Goal: Task Accomplishment & Management: Use online tool/utility

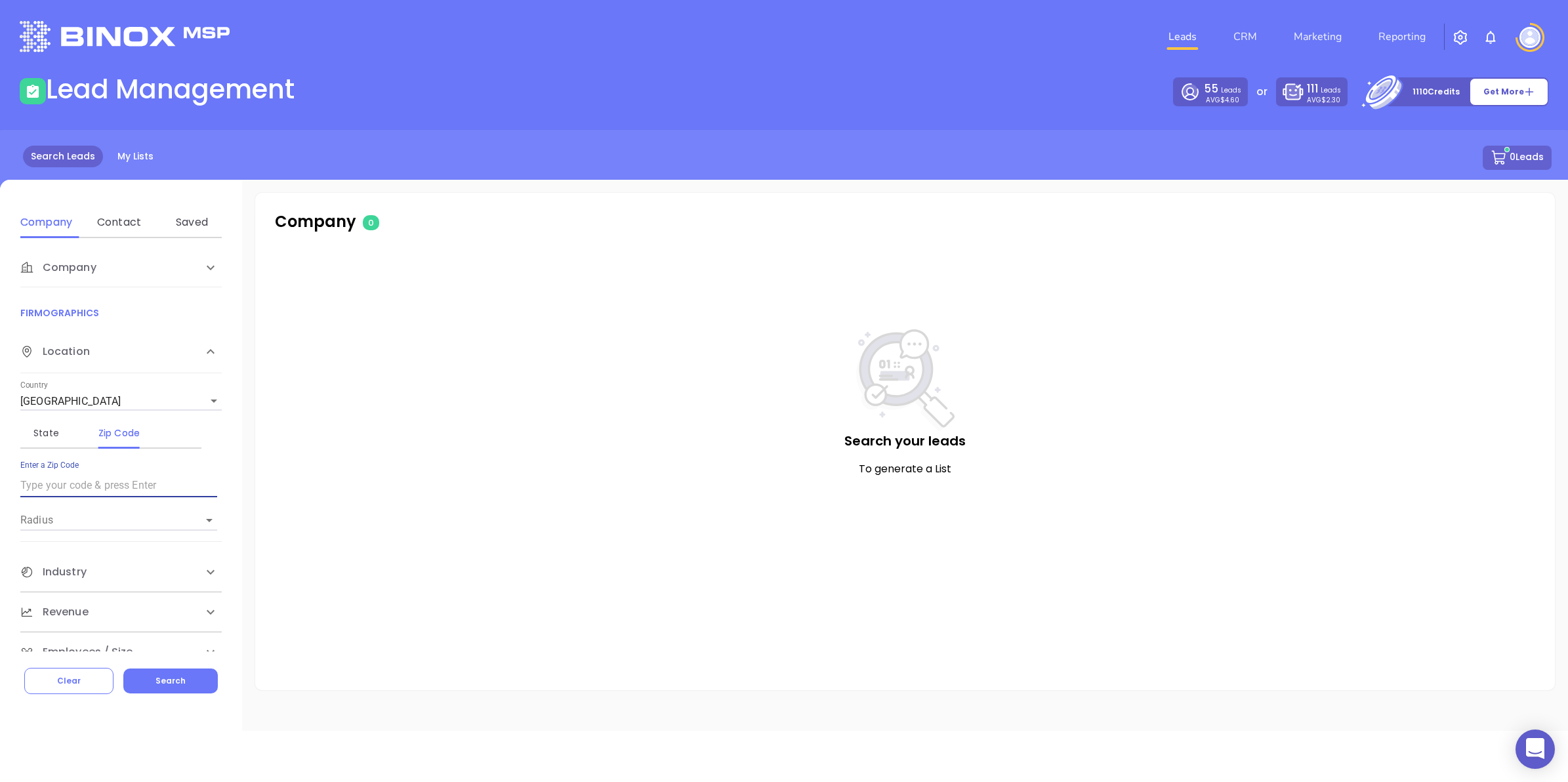
click at [86, 180] on input "text" at bounding box center [119, 486] width 197 height 21
type input "40422"
click at [384, 180] on p "To generate a List" at bounding box center [905, 469] width 1247 height 15
click at [210, 180] on icon "Open" at bounding box center [209, 521] width 6 height 3
click at [207, 180] on icon "Open" at bounding box center [208, 520] width 15 height 15
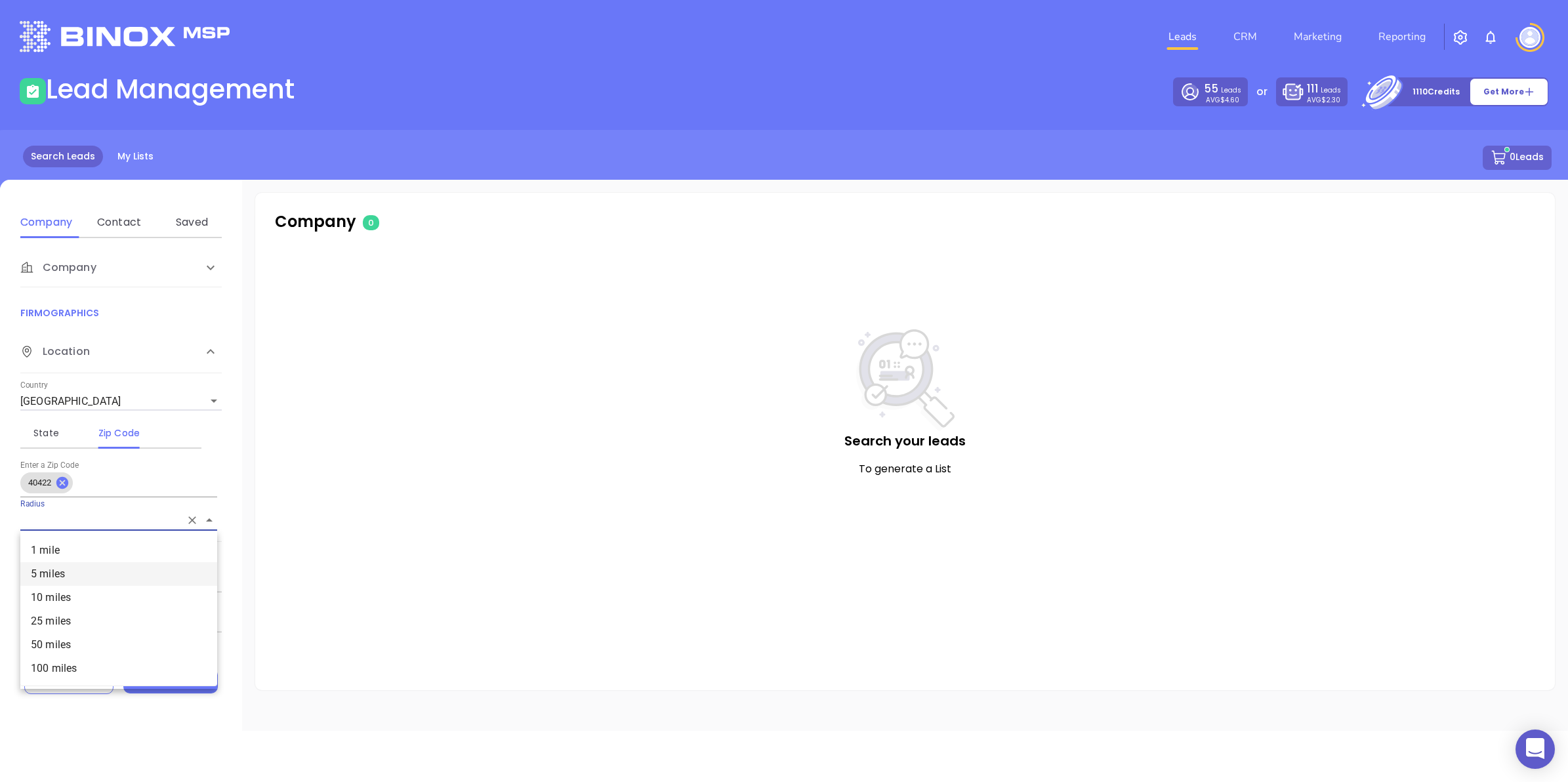
click at [72, 180] on li "5 miles" at bounding box center [119, 574] width 197 height 23
type input "5 miles"
click at [353, 180] on div "Search your leads To generate a List" at bounding box center [905, 459] width 1247 height 259
click at [204, 180] on icon at bounding box center [210, 572] width 15 height 15
click at [204, 180] on icon at bounding box center [210, 573] width 15 height 15
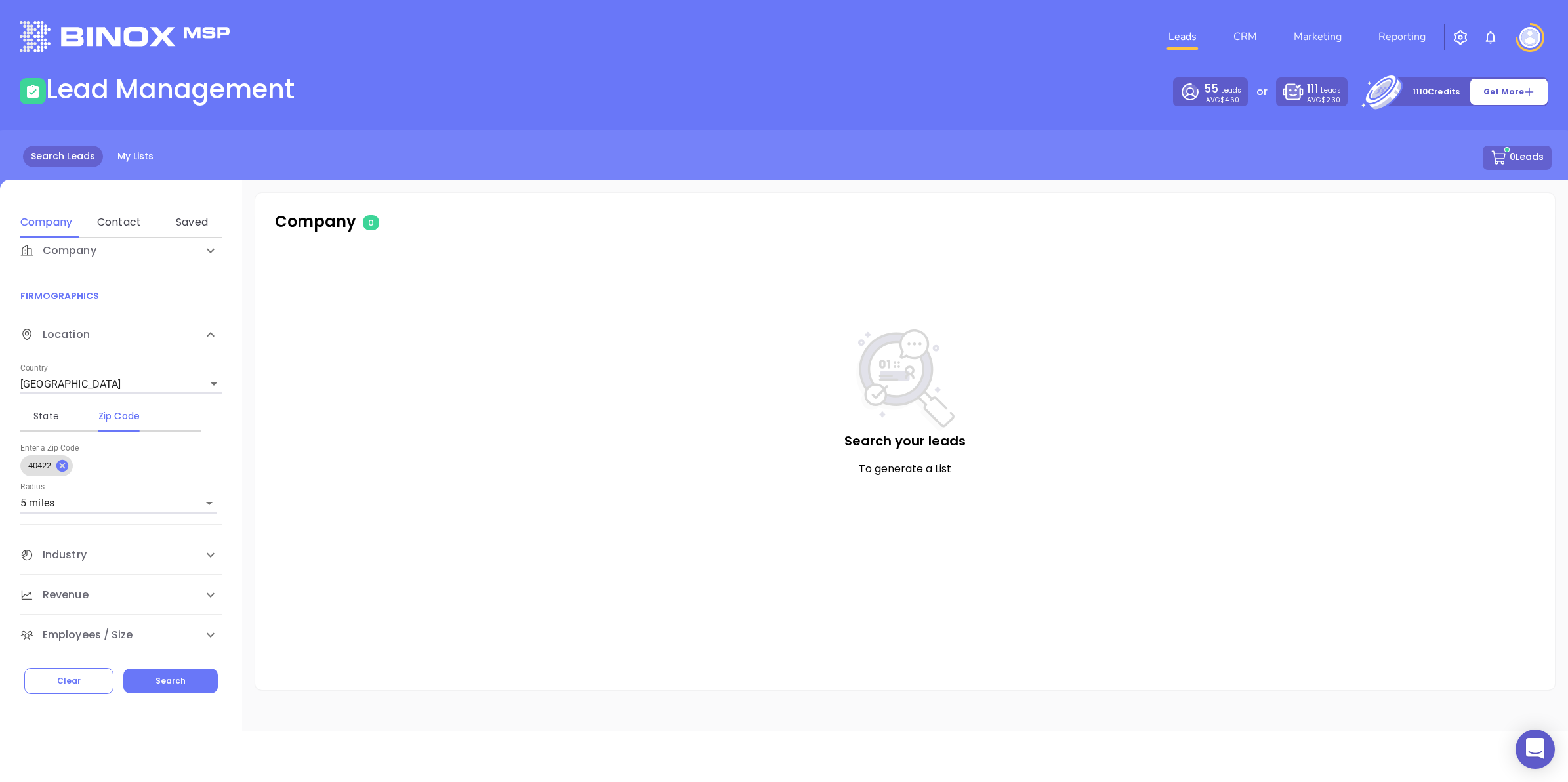
scroll to position [21, 0]
click at [205, 180] on icon at bounding box center [210, 551] width 15 height 15
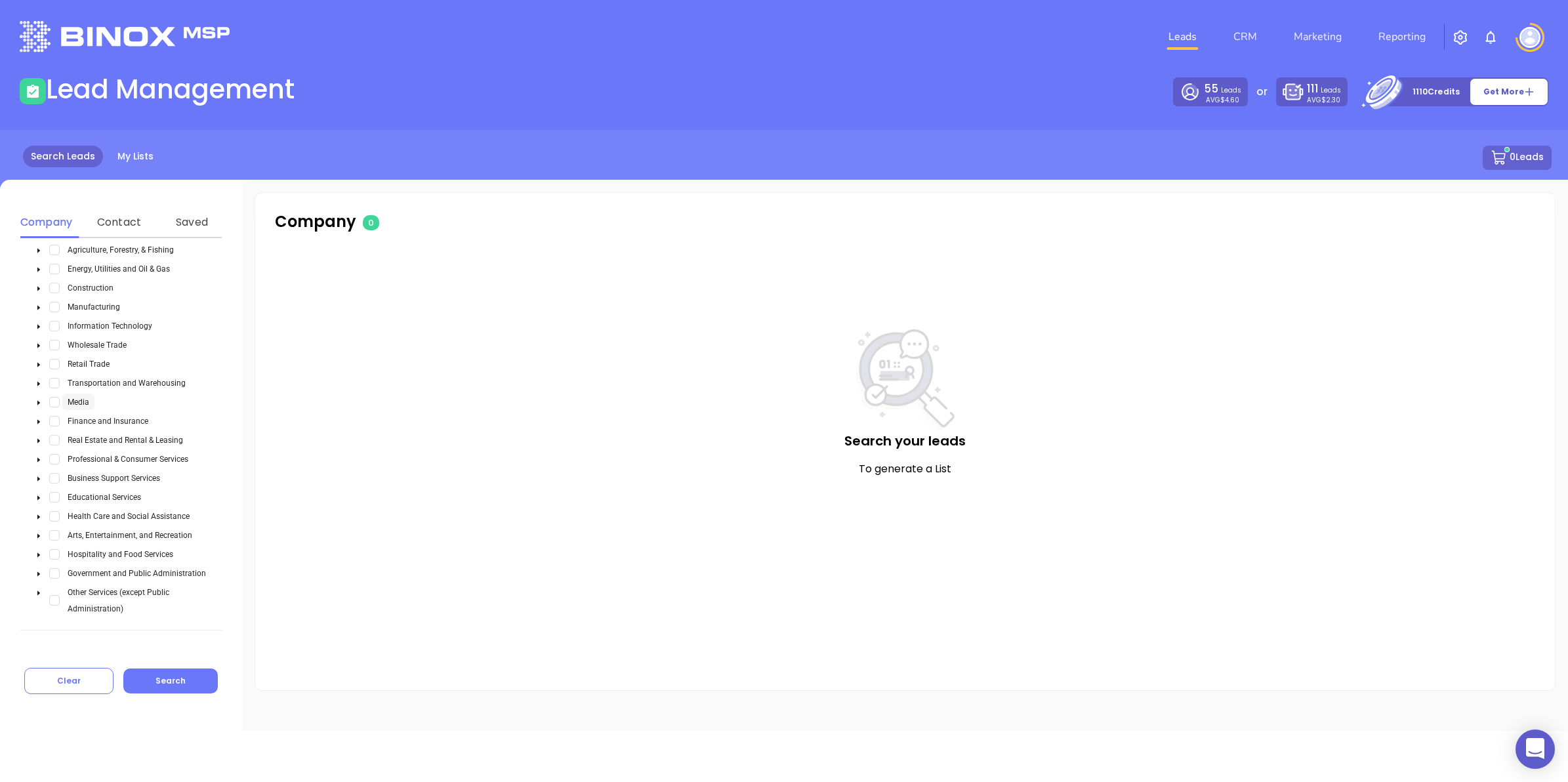
scroll to position [317, 0]
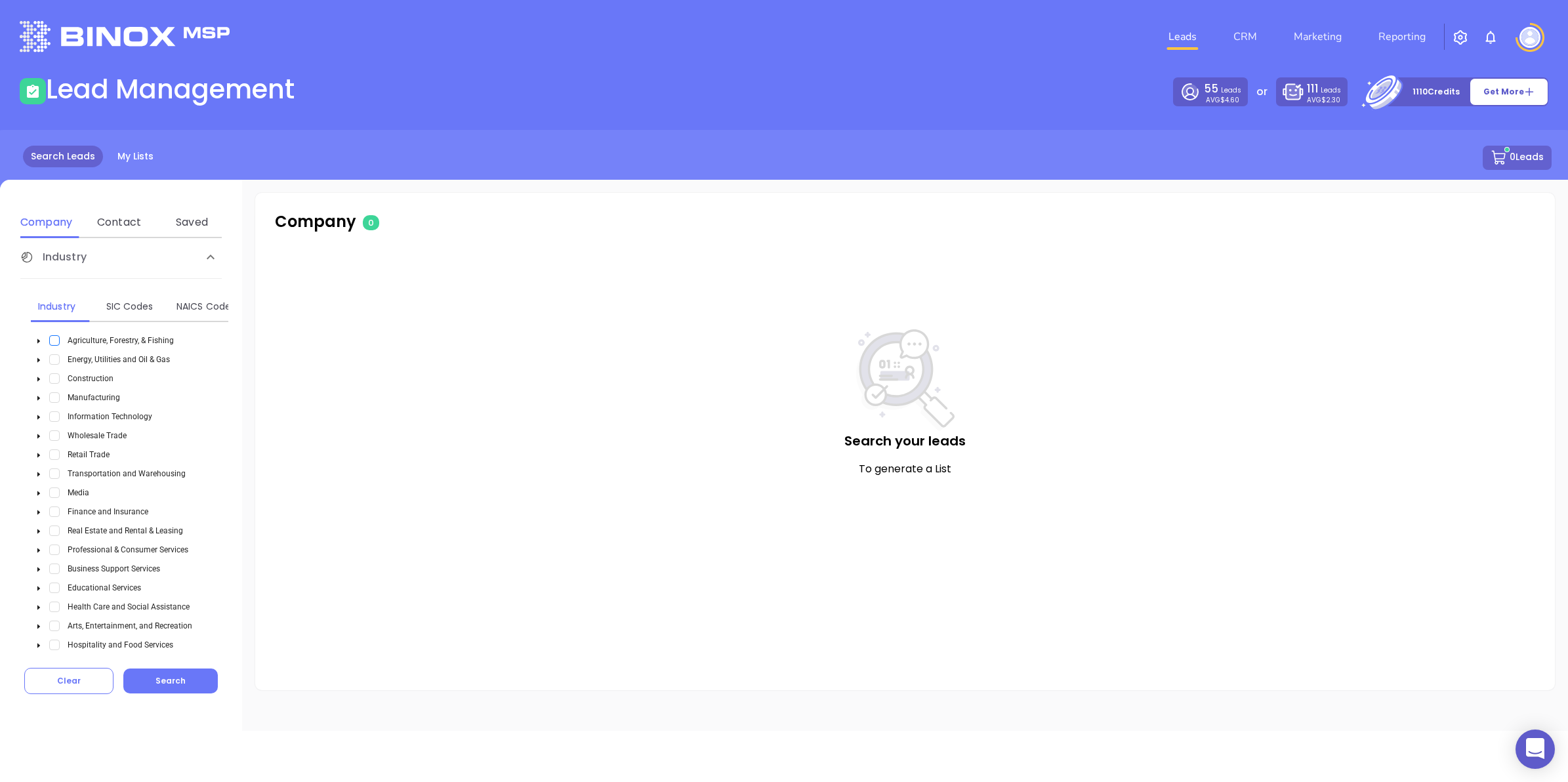
click at [53, 180] on span "Select Agriculture, Forestry, & Fishing" at bounding box center [54, 340] width 10 height 11
click at [54, 180] on span "Select Energy, Utilities and Oil & Gas" at bounding box center [54, 359] width 10 height 11
click at [52, 180] on span "Select Construction" at bounding box center [54, 378] width 10 height 11
click at [57, 180] on span "Select Manufacturing" at bounding box center [54, 397] width 10 height 11
click at [59, 180] on span "Select Wholesale Trade" at bounding box center [54, 435] width 10 height 11
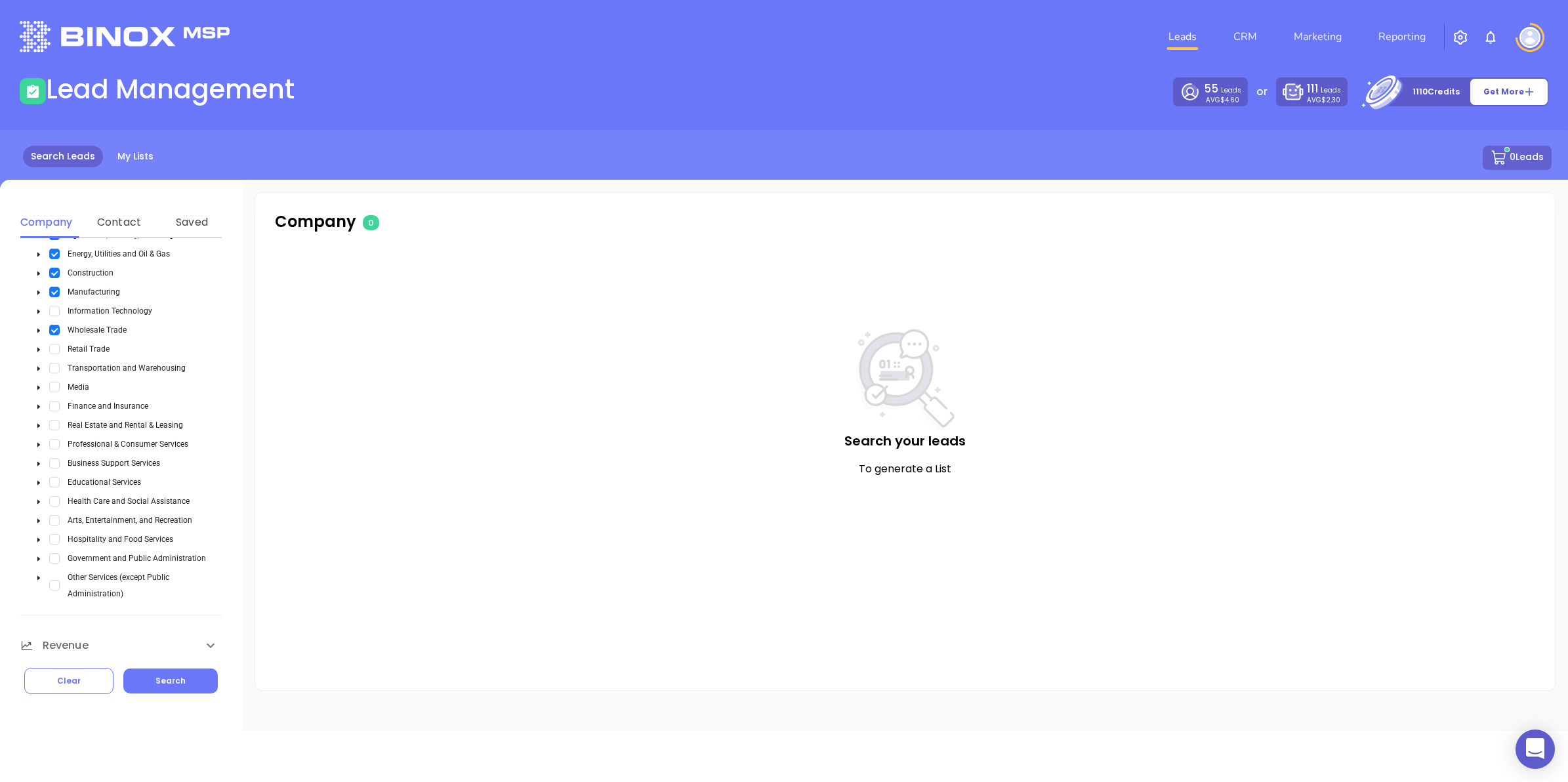
scroll to position [398, 0]
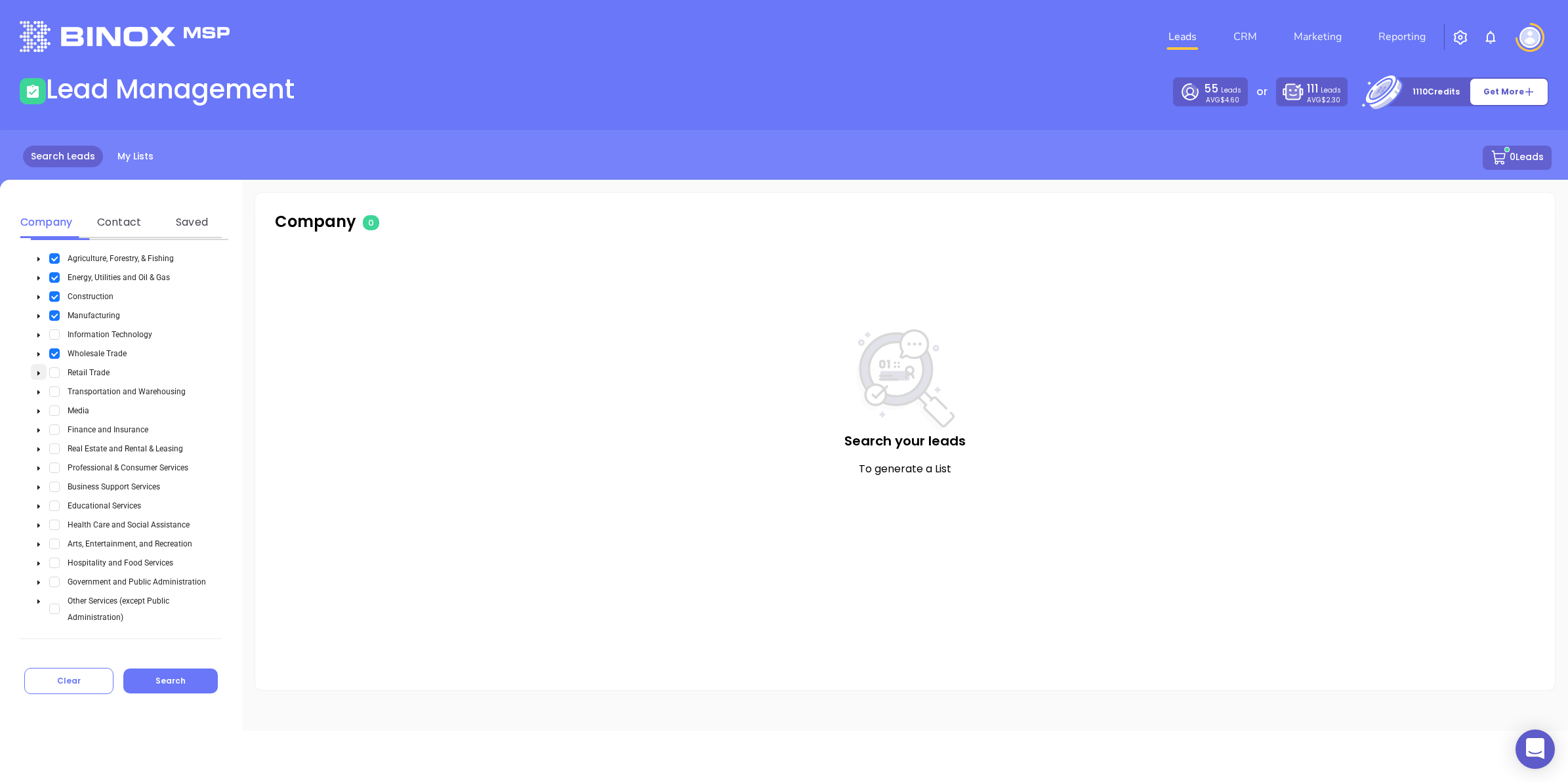
click at [37, 180] on icon "caret-down" at bounding box center [39, 373] width 6 height 6
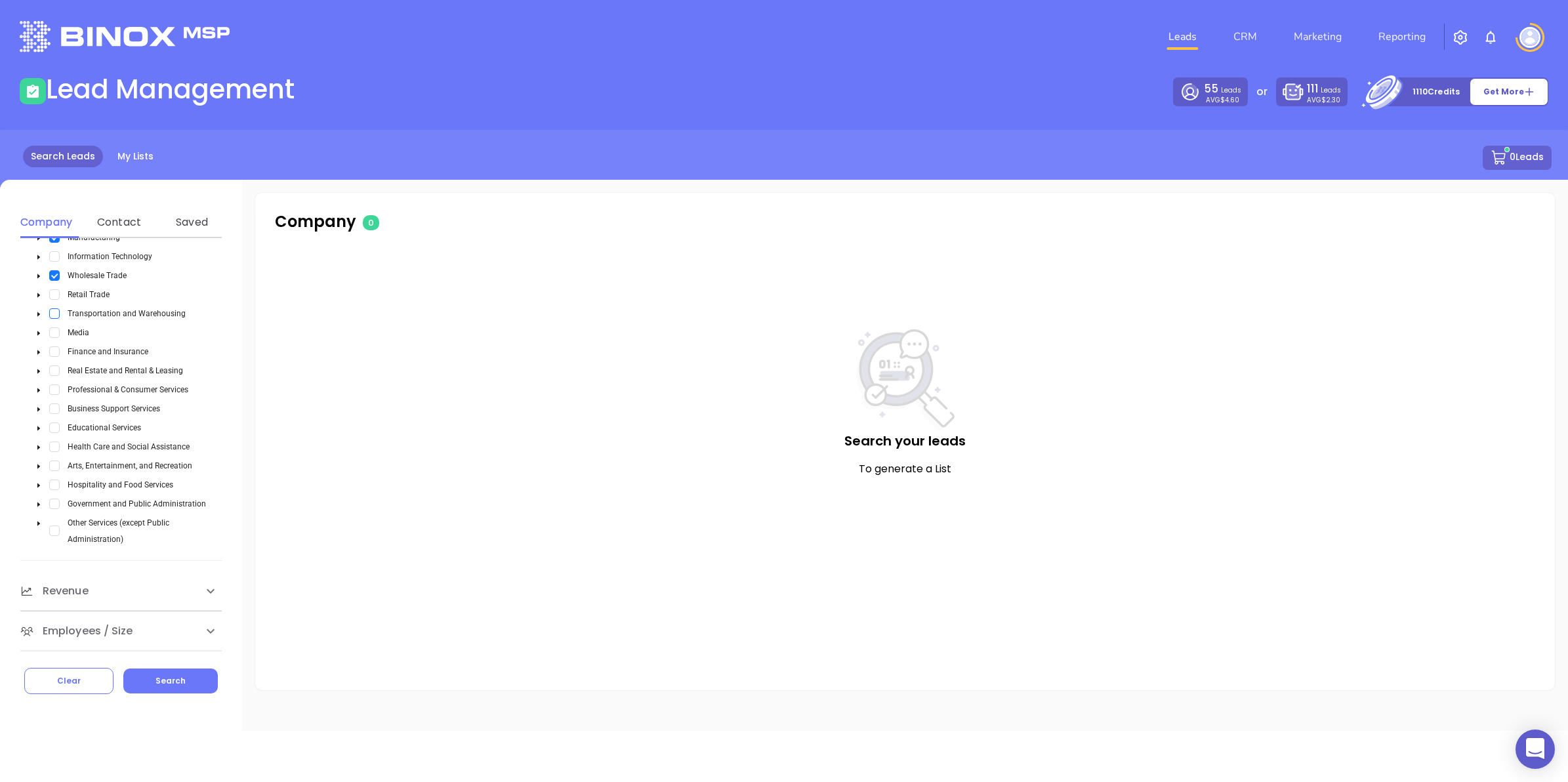
click at [54, 180] on span "Select Transportation and Warehousing" at bounding box center [54, 313] width 10 height 11
click at [56, 180] on span "Select Media" at bounding box center [54, 332] width 10 height 11
click at [52, 180] on span "Select Media" at bounding box center [54, 332] width 10 height 11
click at [54, 180] on div "Finance and Insurance" at bounding box center [92, 351] width 123 height 16
click at [54, 180] on span "Select Media" at bounding box center [54, 332] width 10 height 11
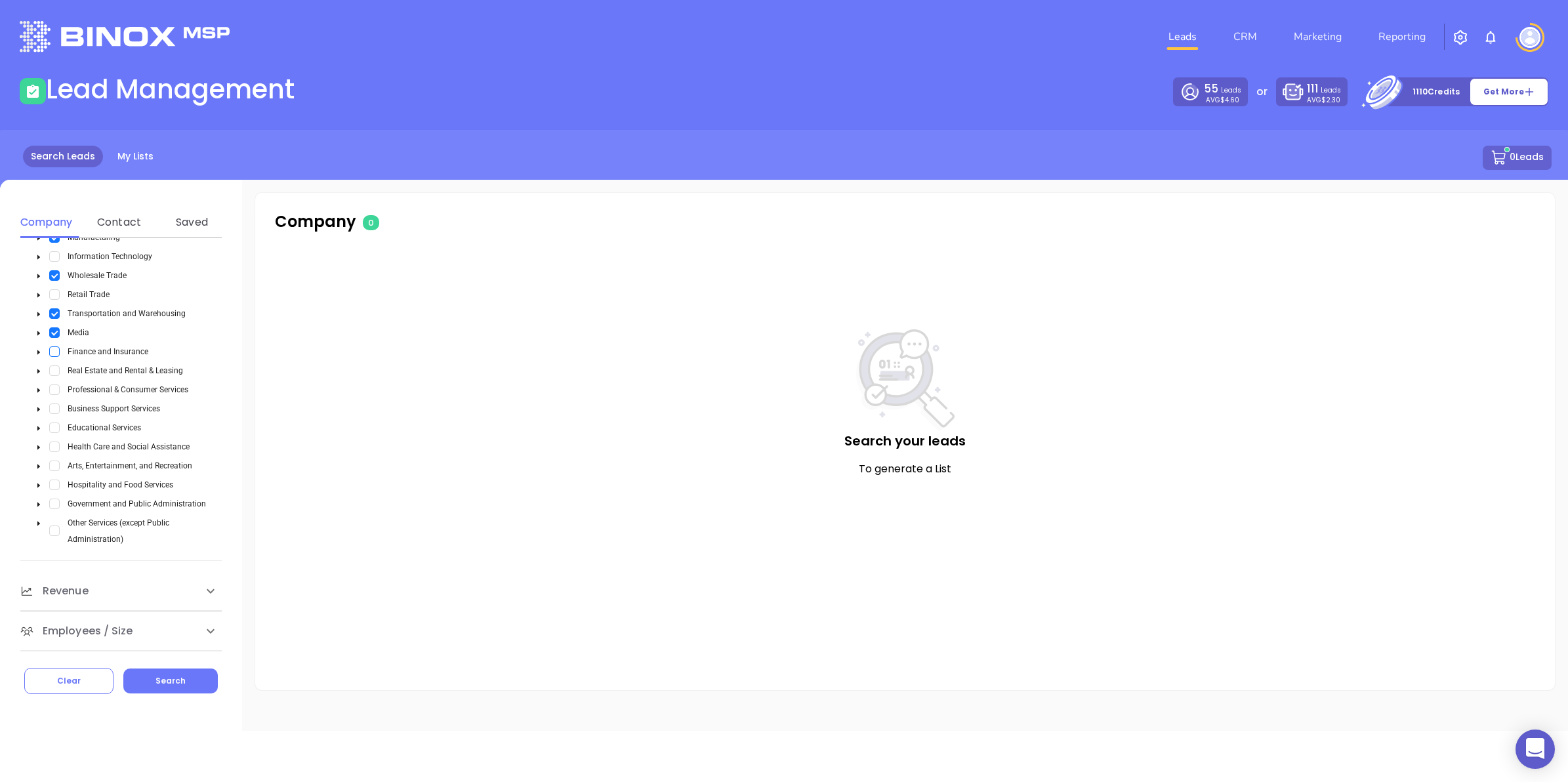
click at [53, 180] on span "Select Finance and Insurance" at bounding box center [54, 351] width 10 height 11
click at [53, 180] on span "Select Real Estate and Rental & Leasing" at bounding box center [54, 371] width 10 height 11
click at [54, 180] on span "Select Professional & Consumer Services" at bounding box center [54, 389] width 10 height 11
click at [52, 180] on span "Select Professional & Consumer Services" at bounding box center [54, 389] width 10 height 11
click at [36, 180] on icon "caret-down" at bounding box center [39, 390] width 6 height 6
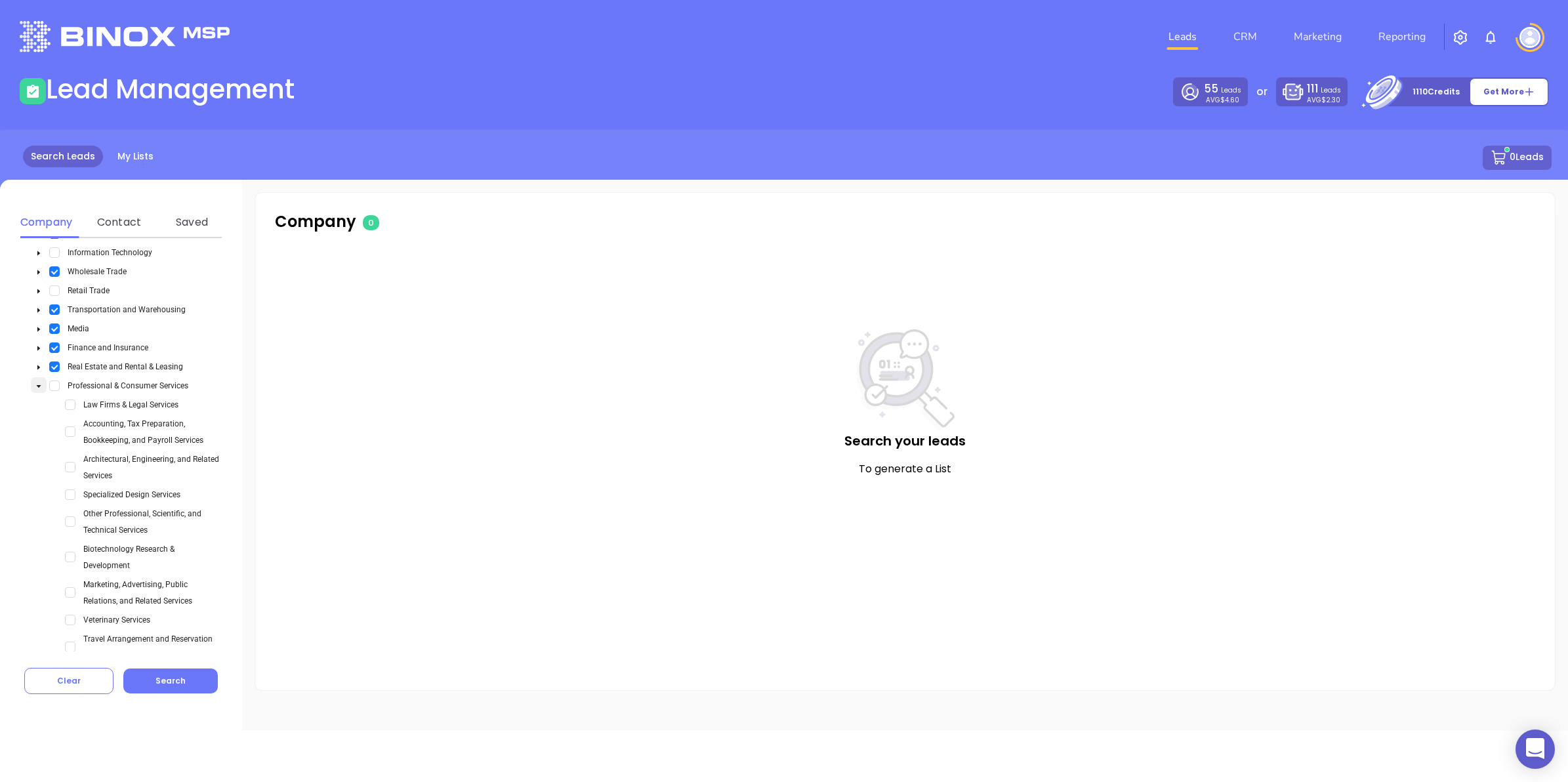
click at [36, 180] on icon "caret-down" at bounding box center [39, 386] width 6 height 6
click at [49, 180] on span "Select Professional & Consumer Services" at bounding box center [54, 389] width 10 height 11
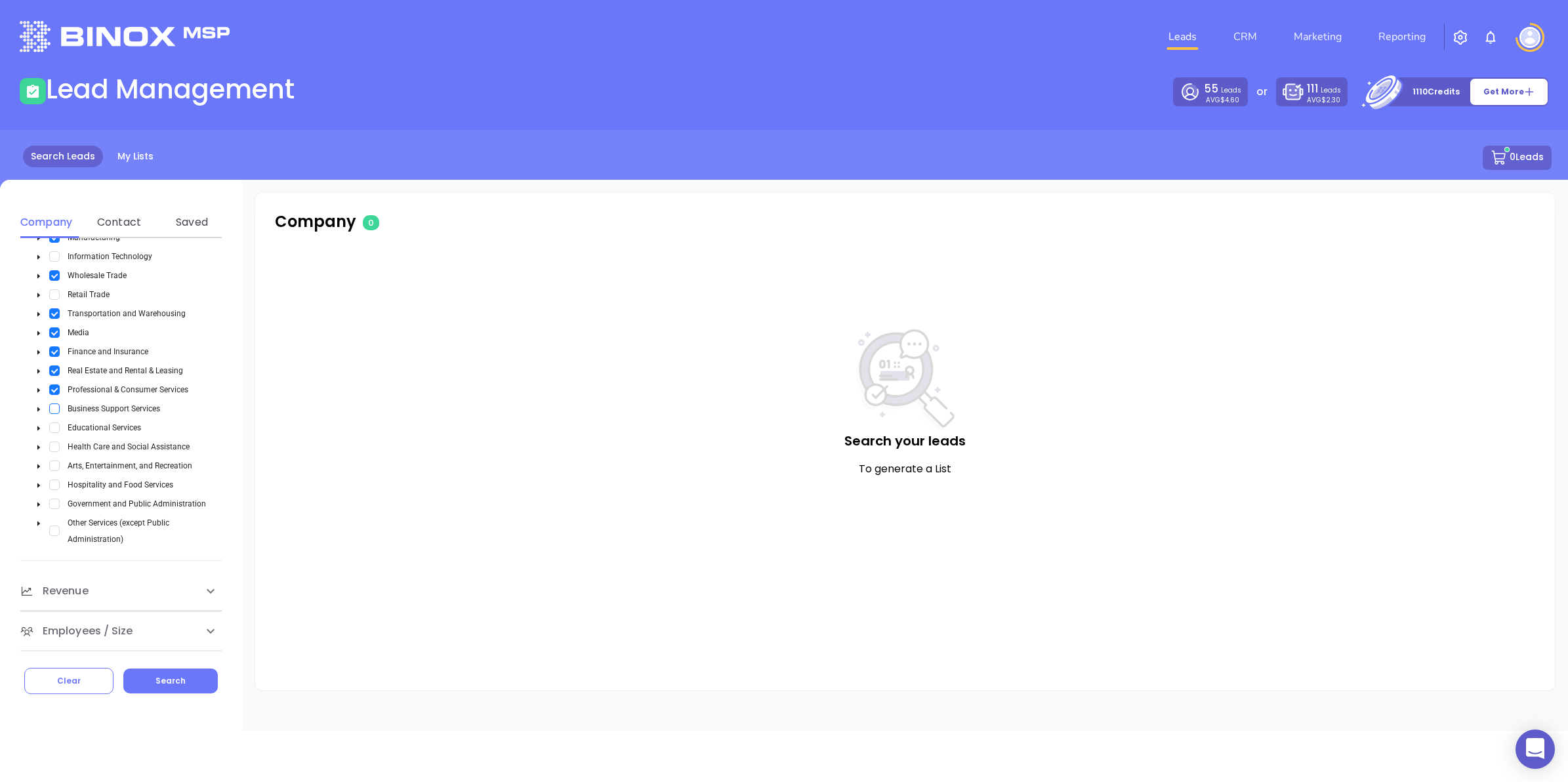
click at [51, 180] on span "Select Business Support Services" at bounding box center [54, 409] width 10 height 11
click at [36, 180] on icon "caret-down" at bounding box center [39, 428] width 6 height 6
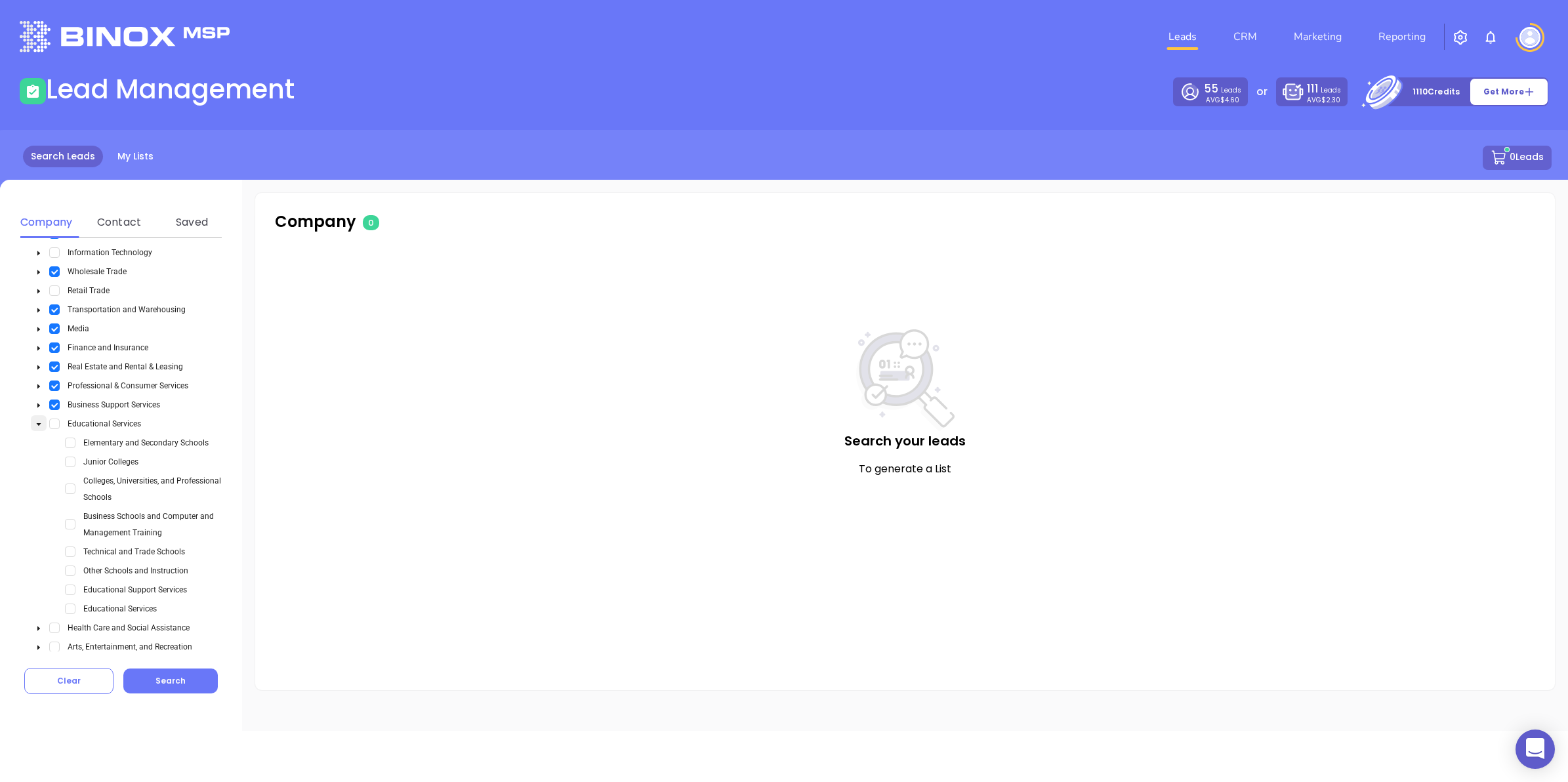
click at [36, 180] on icon "caret-down" at bounding box center [39, 425] width 6 height 6
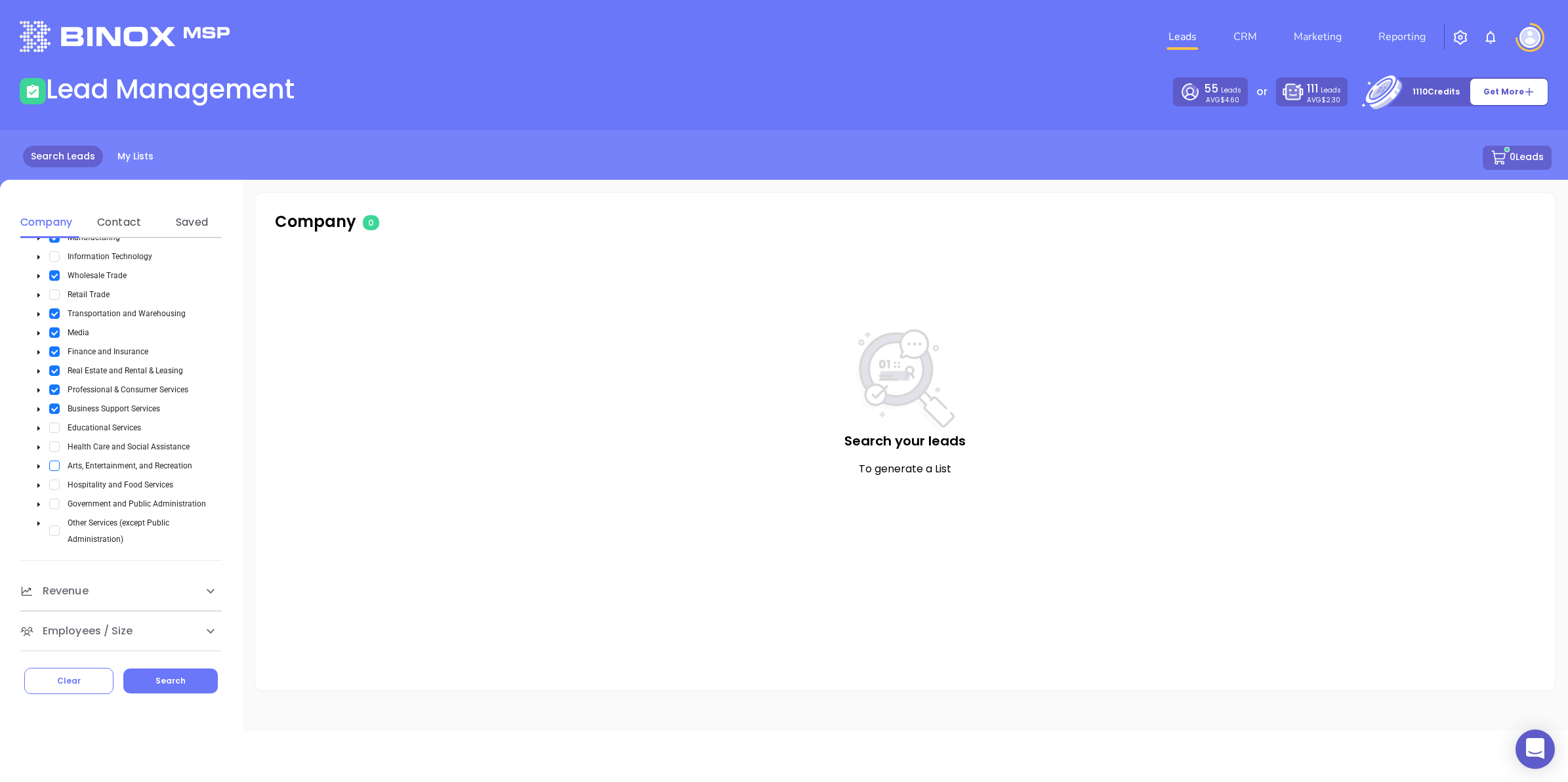
drag, startPoint x: 56, startPoint y: 447, endPoint x: 56, endPoint y: 460, distance: 13.0
click at [56, 180] on span "Select Health Care and Social Assistance" at bounding box center [54, 447] width 10 height 11
click at [40, 180] on icon "caret-down" at bounding box center [39, 467] width 6 height 6
click at [40, 180] on icon "caret-down" at bounding box center [39, 462] width 5 height 2
click at [51, 180] on span "Select Arts, Entertainment, and Recreation" at bounding box center [54, 465] width 10 height 11
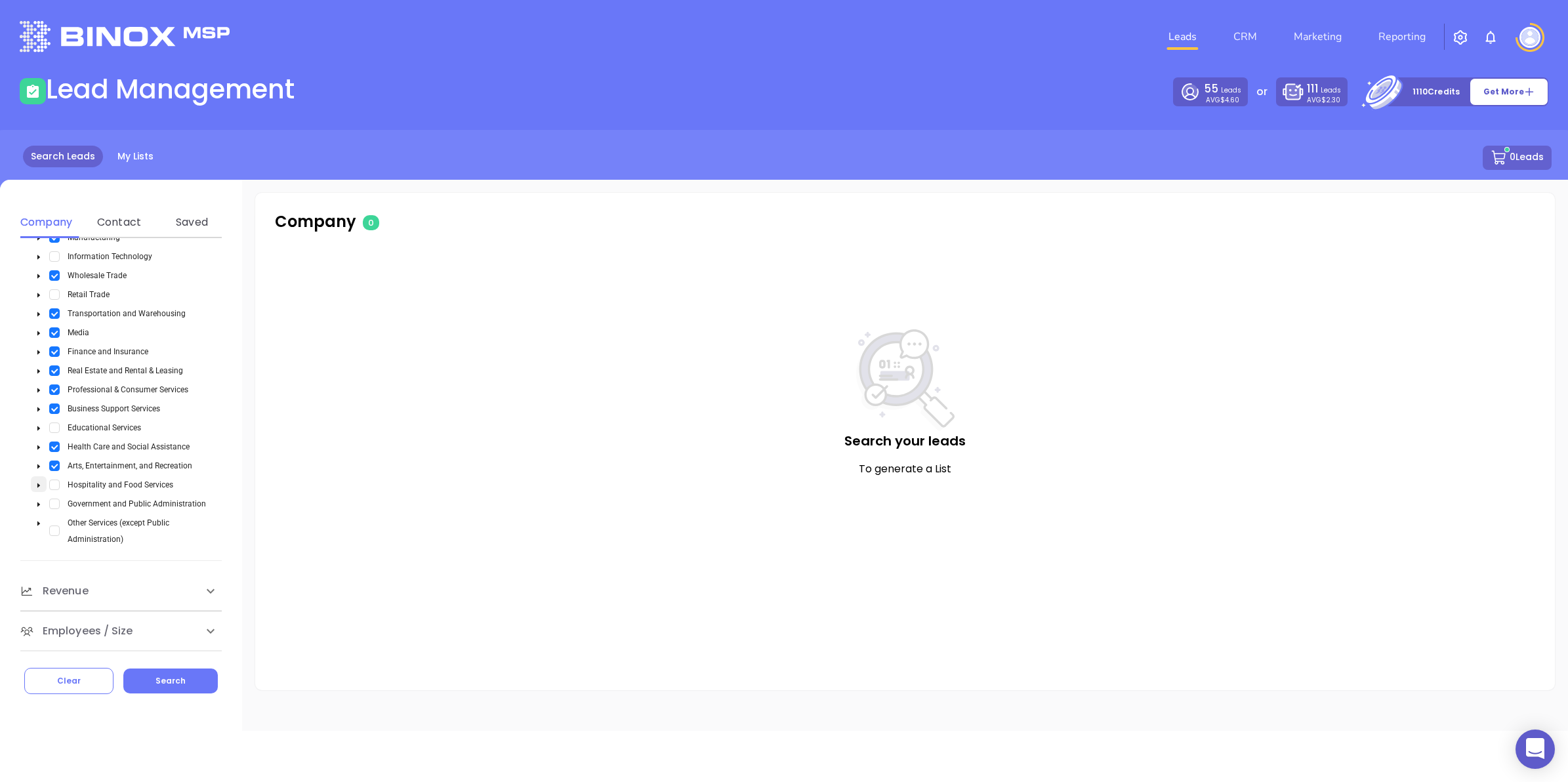
click at [40, 180] on span at bounding box center [38, 485] width 15 height 16
click at [40, 180] on span at bounding box center [38, 481] width 15 height 16
click at [54, 180] on span "Select Government and Public Administration" at bounding box center [54, 503] width 10 height 11
click at [37, 180] on icon "caret-down" at bounding box center [38, 524] width 2 height 5
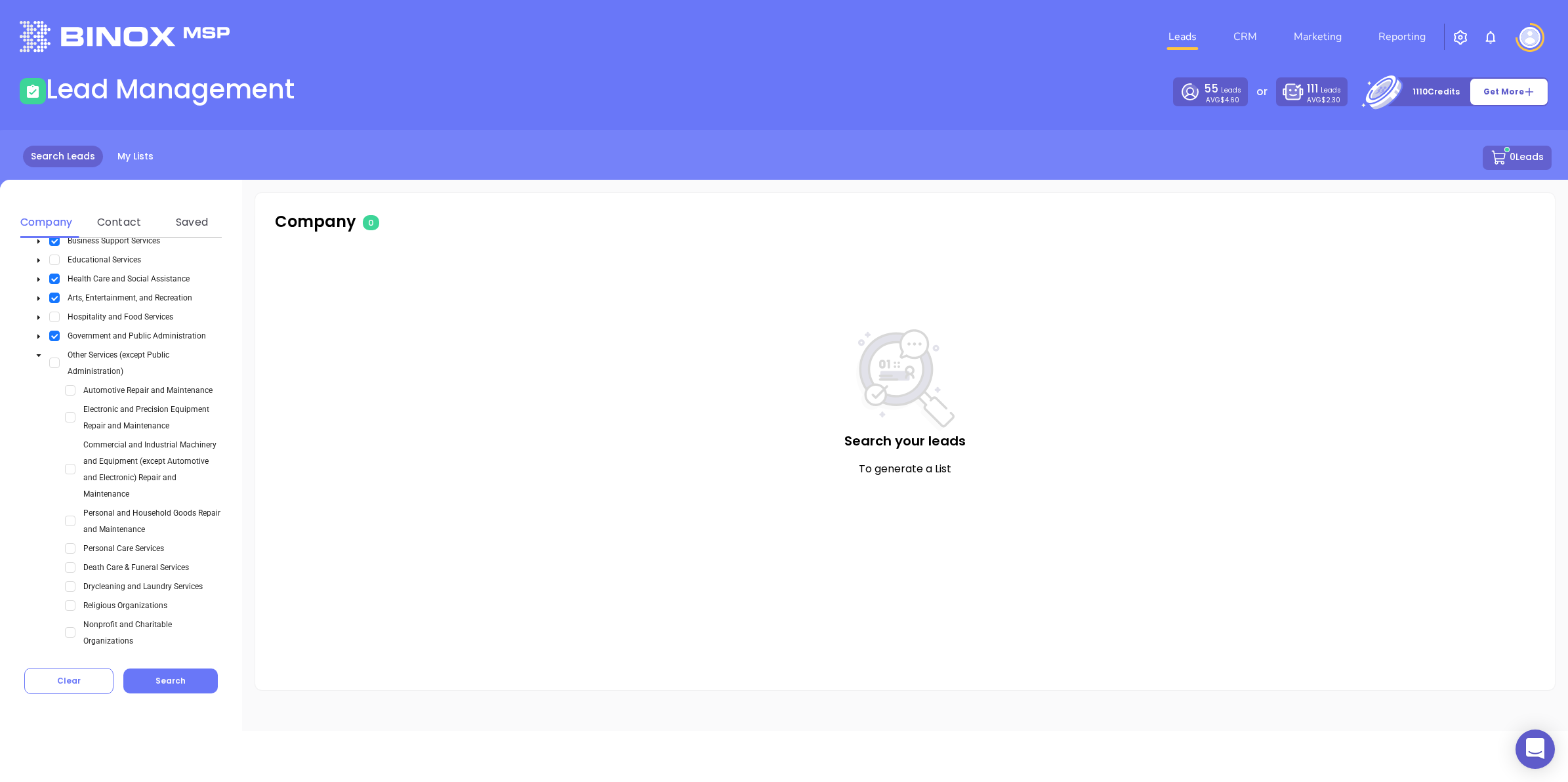
scroll to position [562, 0]
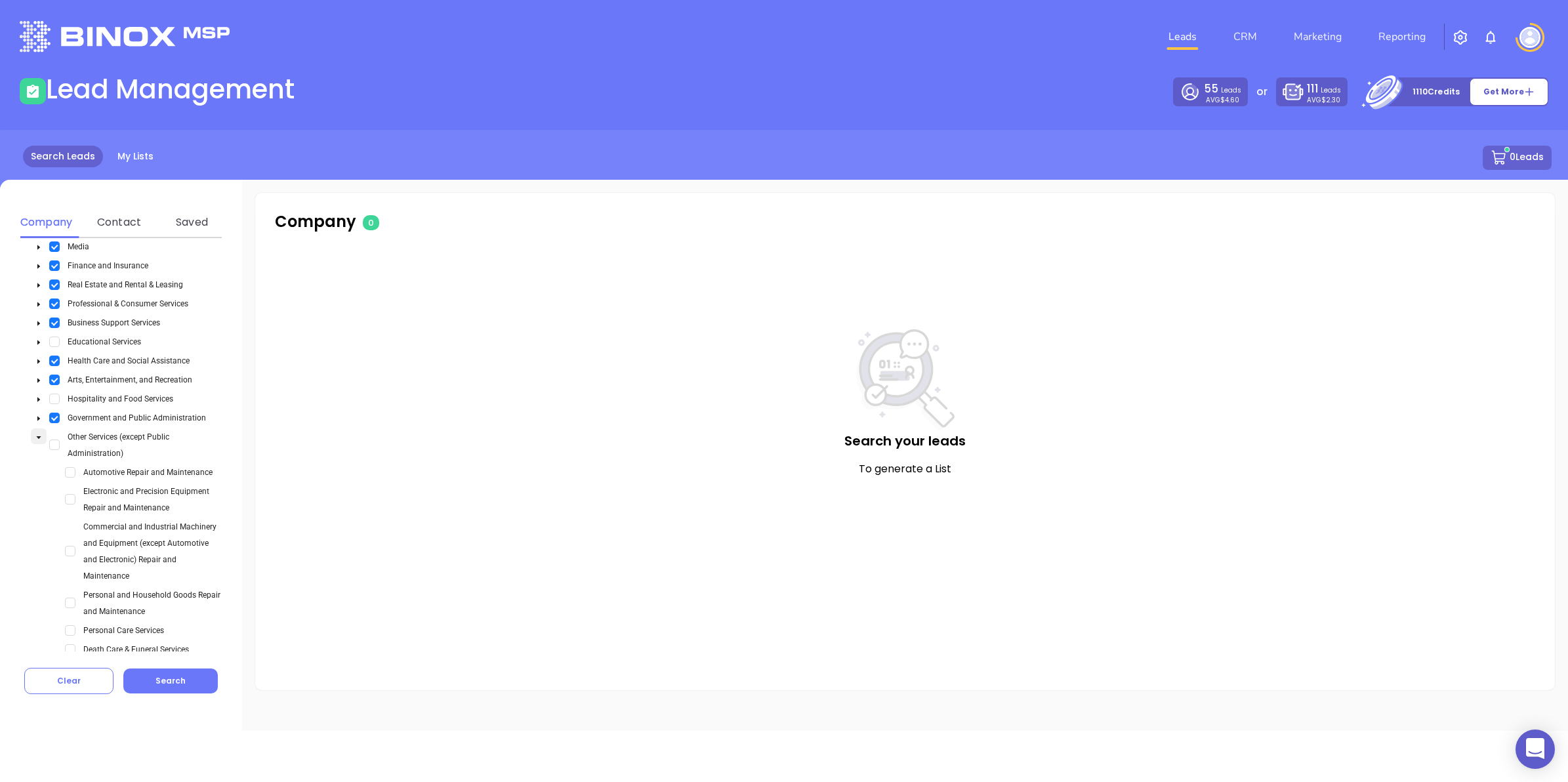
click at [37, 180] on icon "caret-down" at bounding box center [39, 438] width 6 height 6
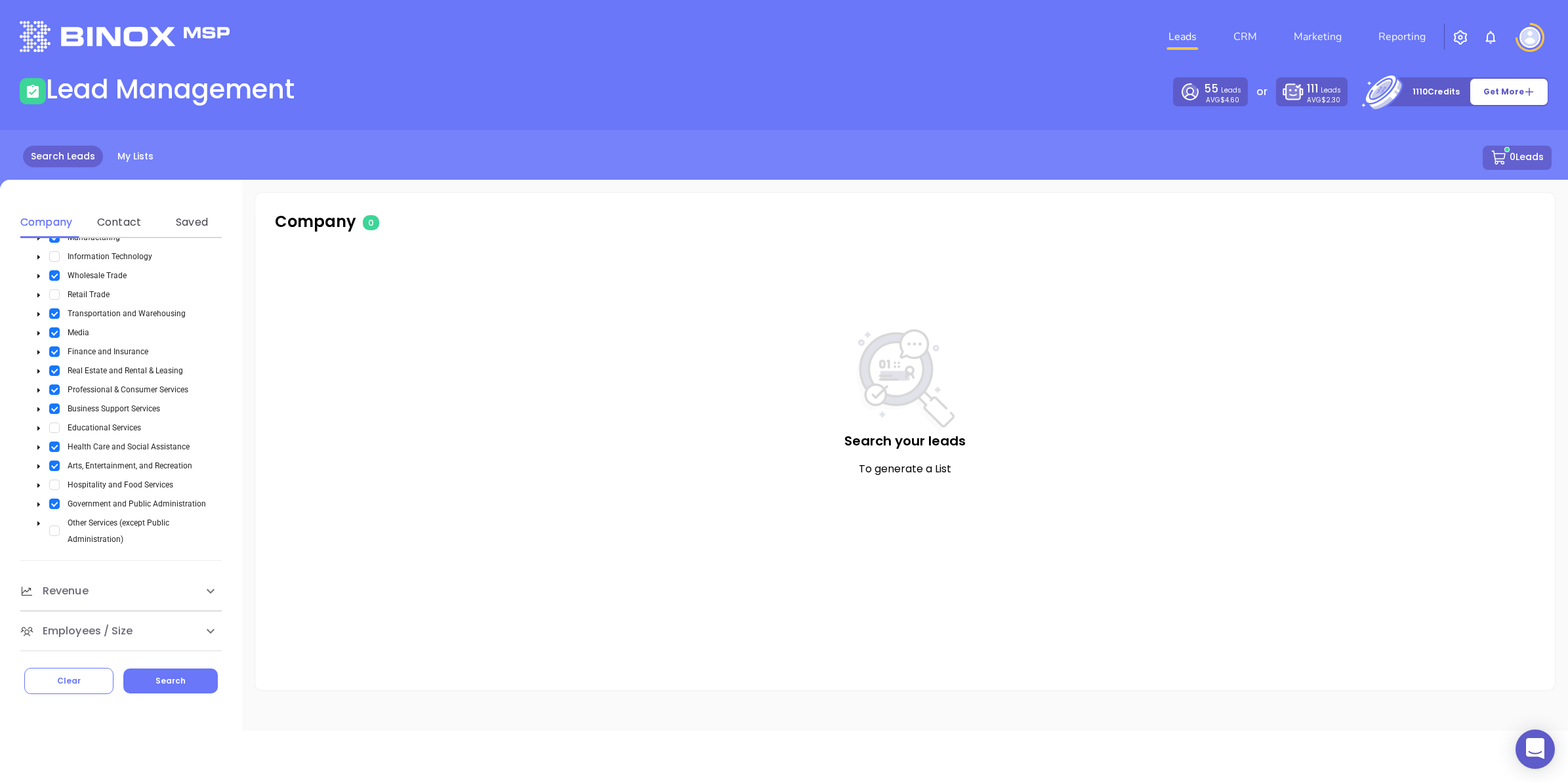
scroll to position [481, 0]
click at [51, 180] on span "Select Other Services (except Public Administration)" at bounding box center [54, 531] width 10 height 11
click at [198, 180] on div at bounding box center [210, 591] width 31 height 32
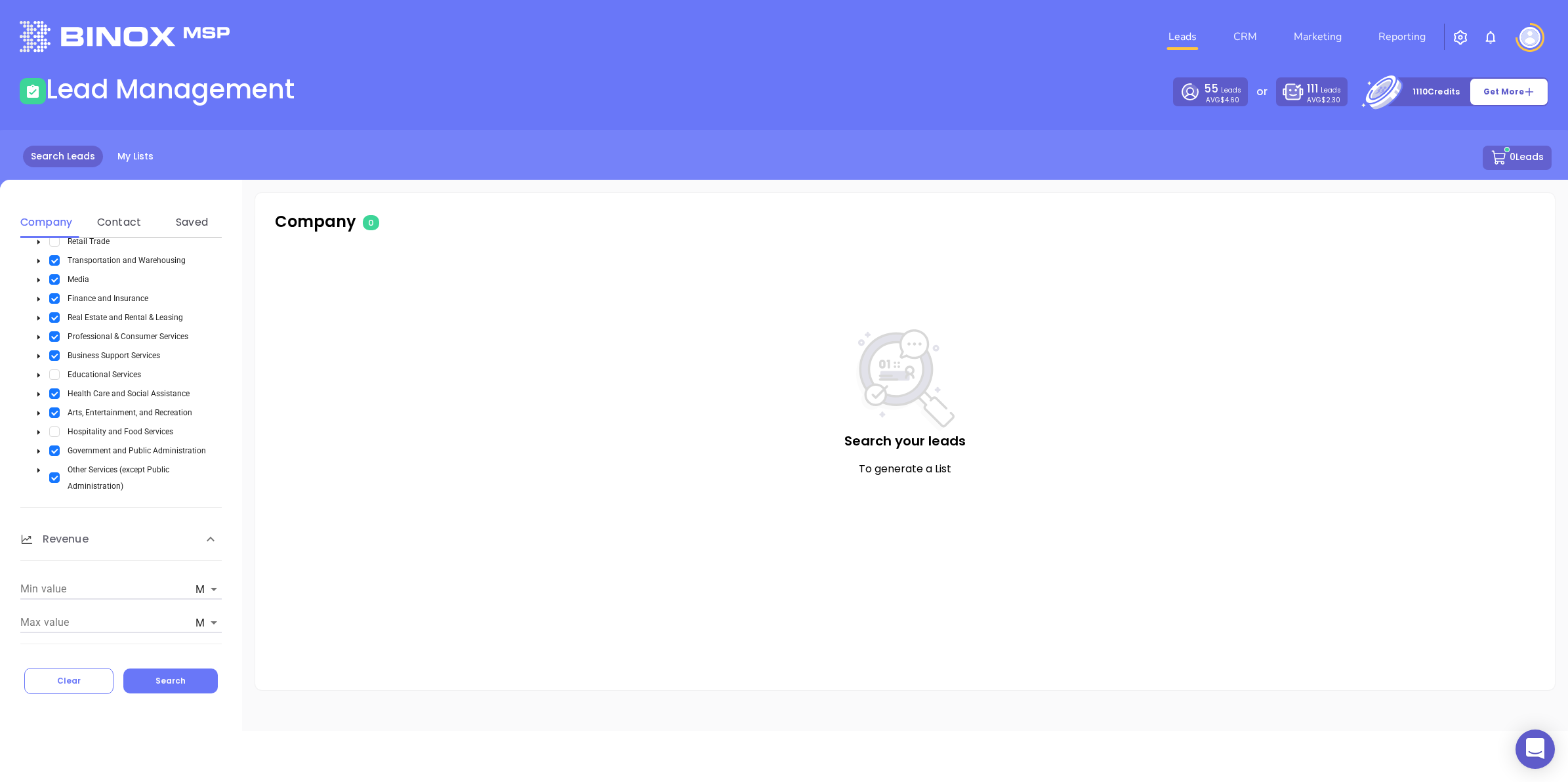
scroll to position [576, 0]
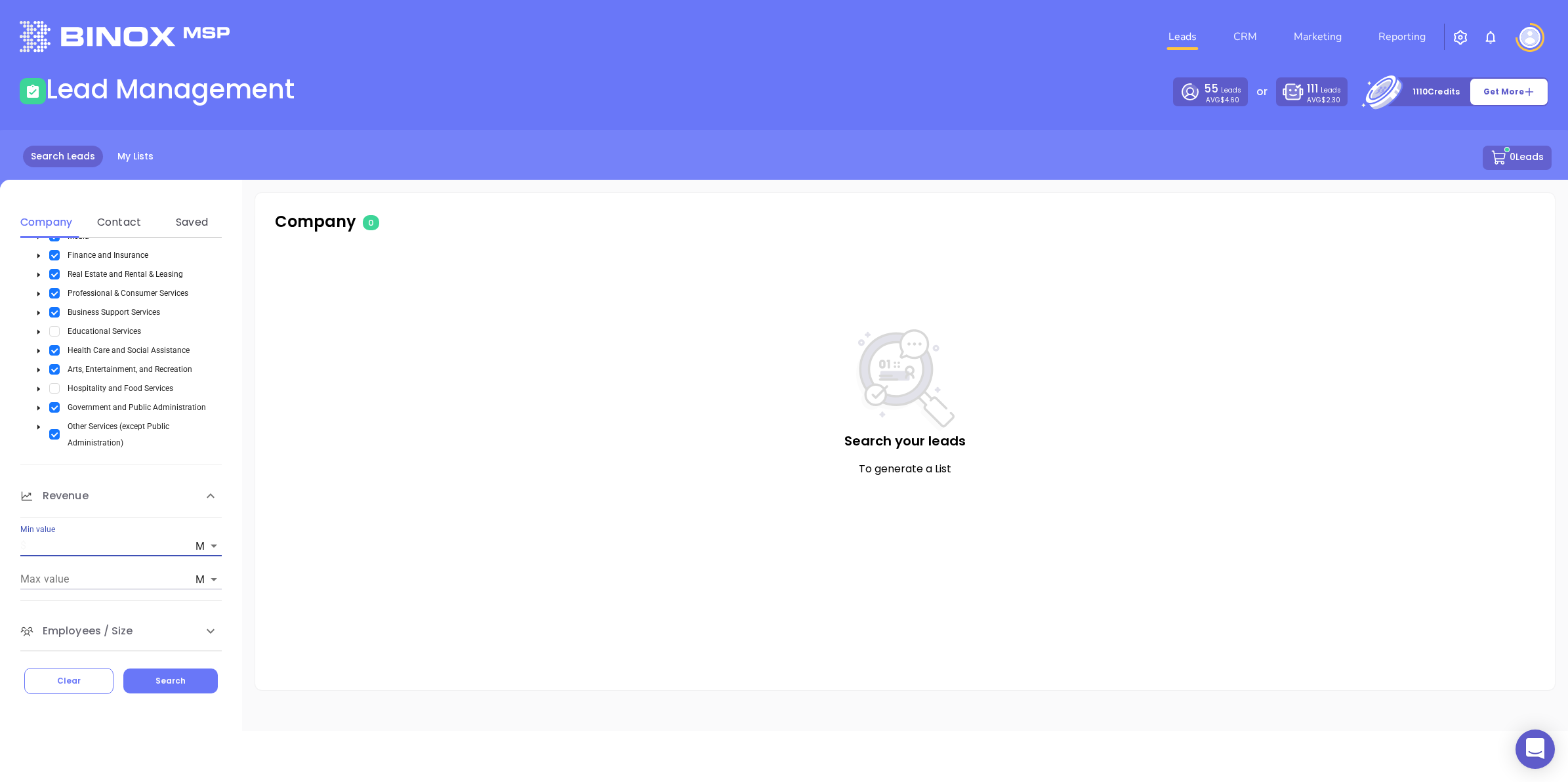
click at [79, 180] on input "text" at bounding box center [105, 546] width 170 height 21
type input "5"
click at [364, 180] on div "Search your leads To generate a List" at bounding box center [905, 459] width 1247 height 259
click at [208, 180] on icon at bounding box center [210, 631] width 15 height 15
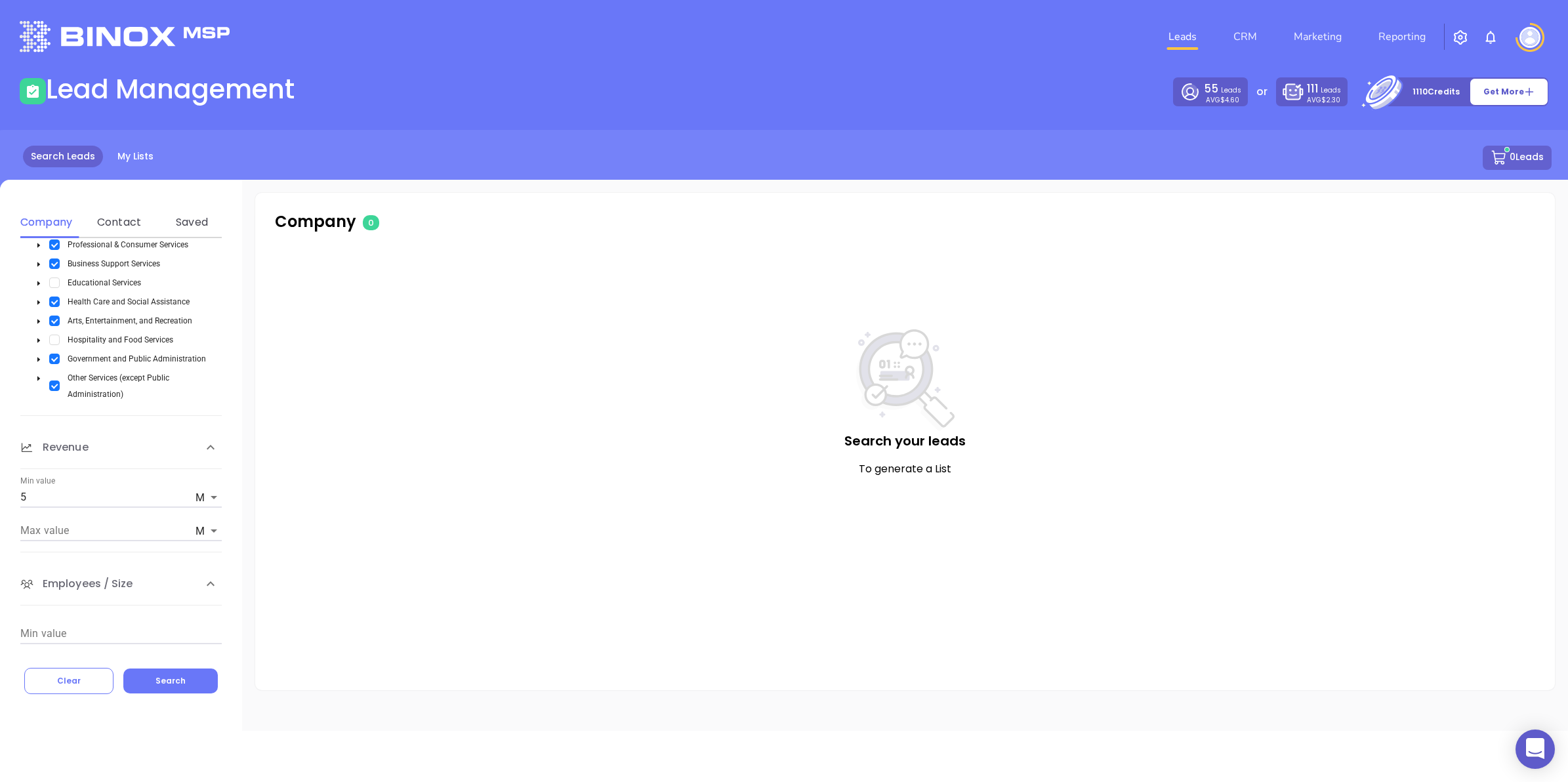
scroll to position [663, 0]
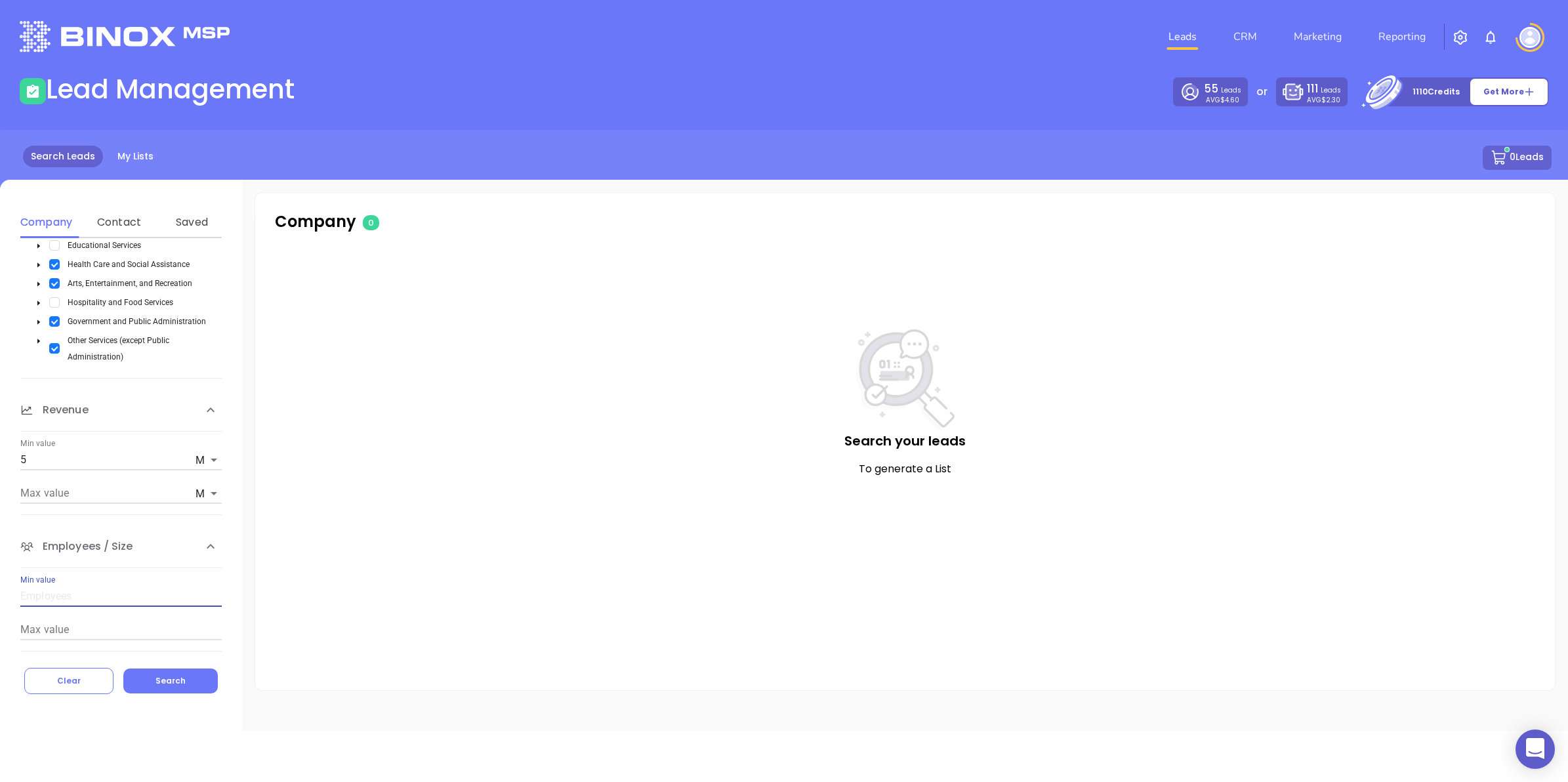
click at [93, 180] on input "Min value" at bounding box center [120, 597] width 201 height 21
type input "10"
click at [185, 180] on button "Search" at bounding box center [170, 681] width 94 height 25
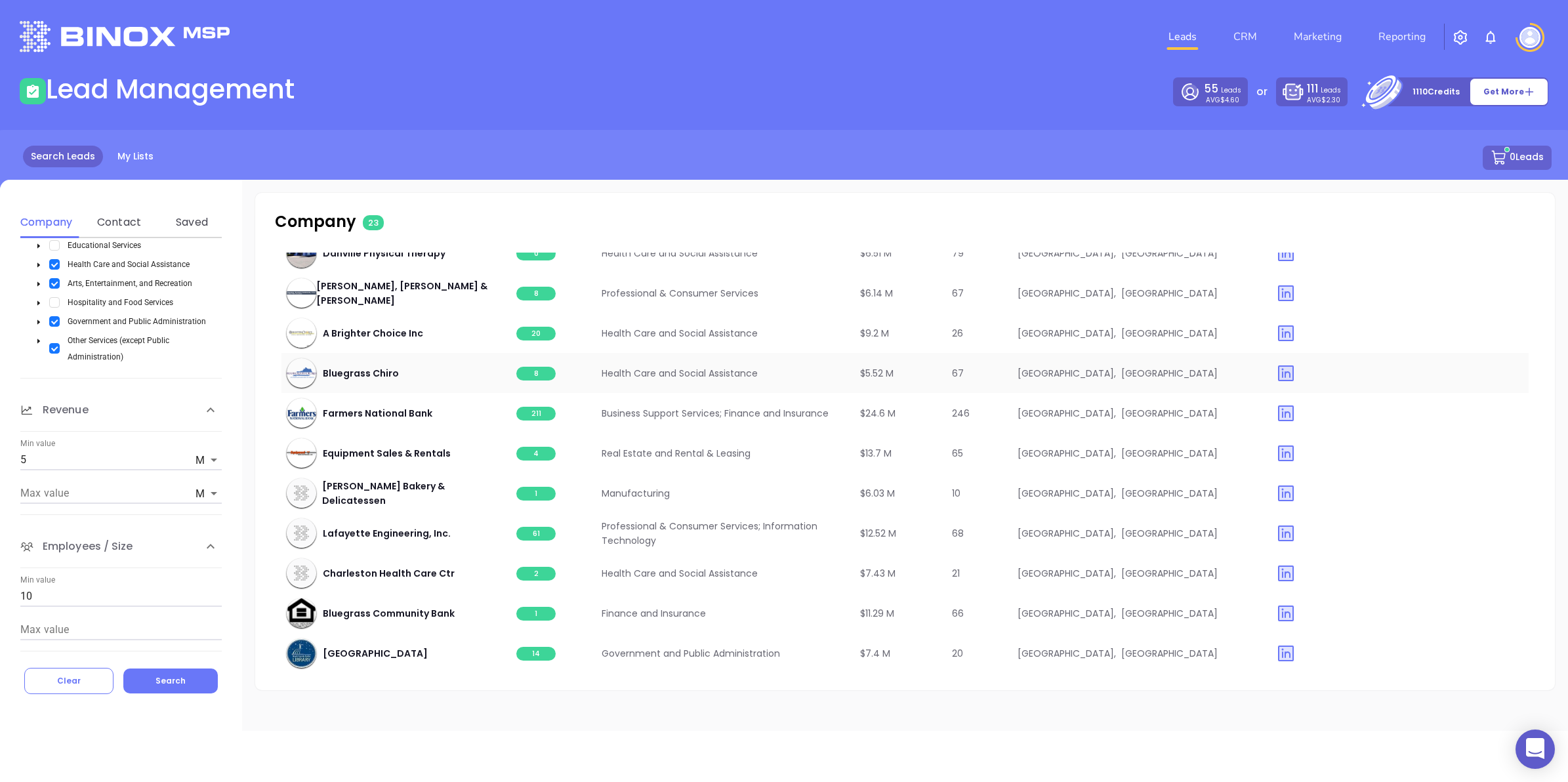
scroll to position [0, 0]
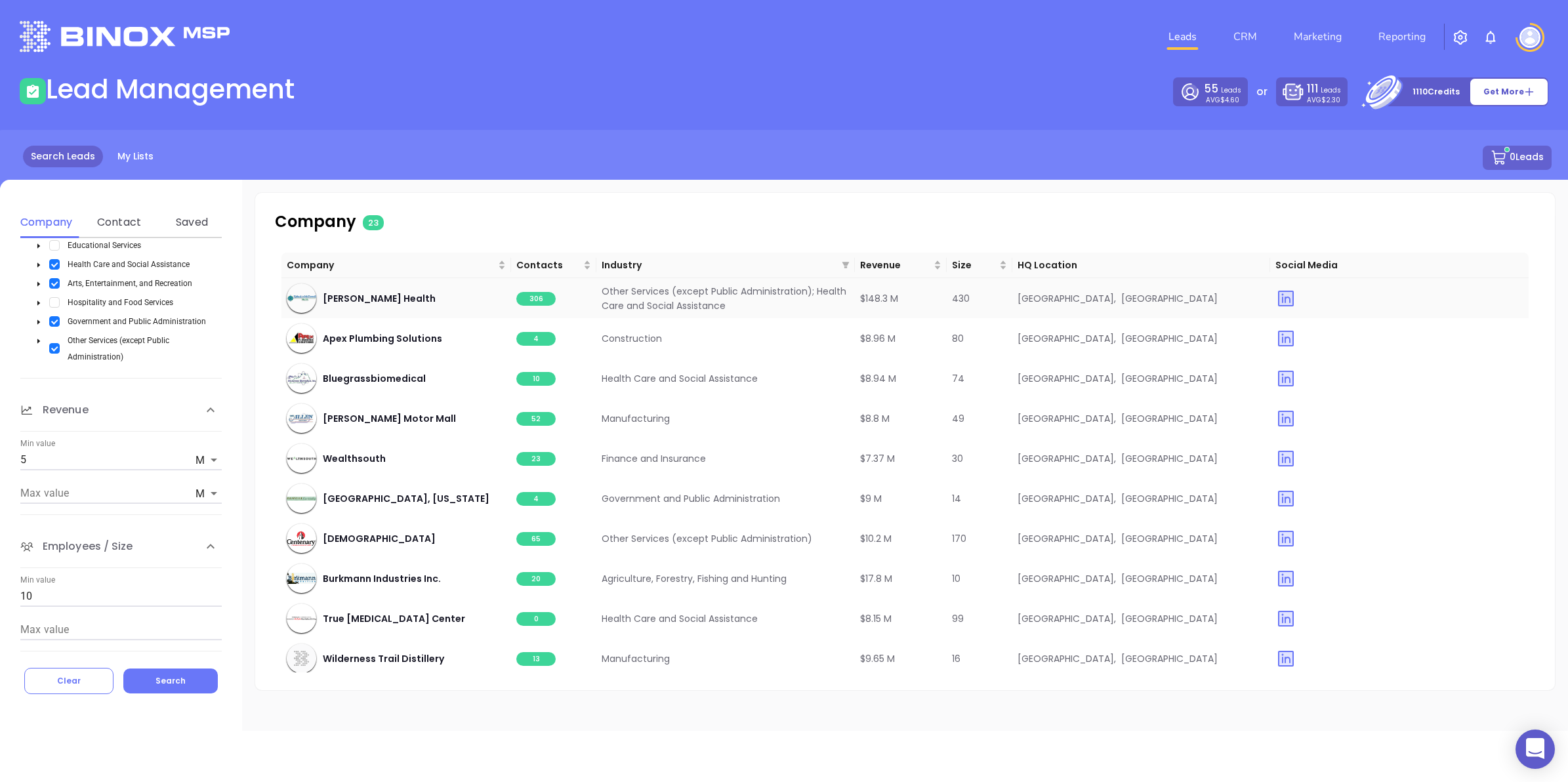
click at [450, 180] on span "306" at bounding box center [535, 299] width 40 height 14
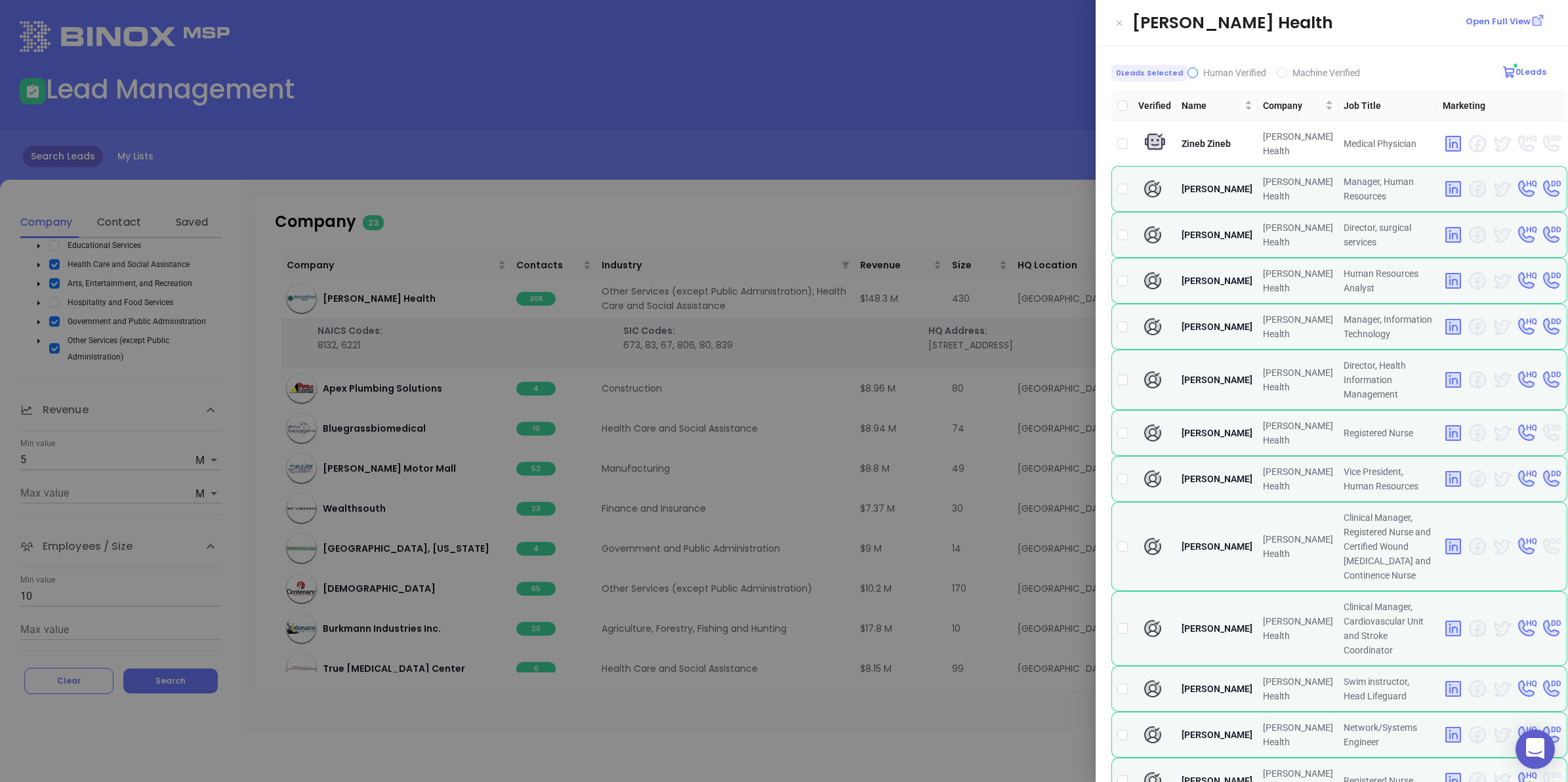
click at [450, 71] on input "Human Verified" at bounding box center [1193, 73] width 10 height 11
checkbox input "true"
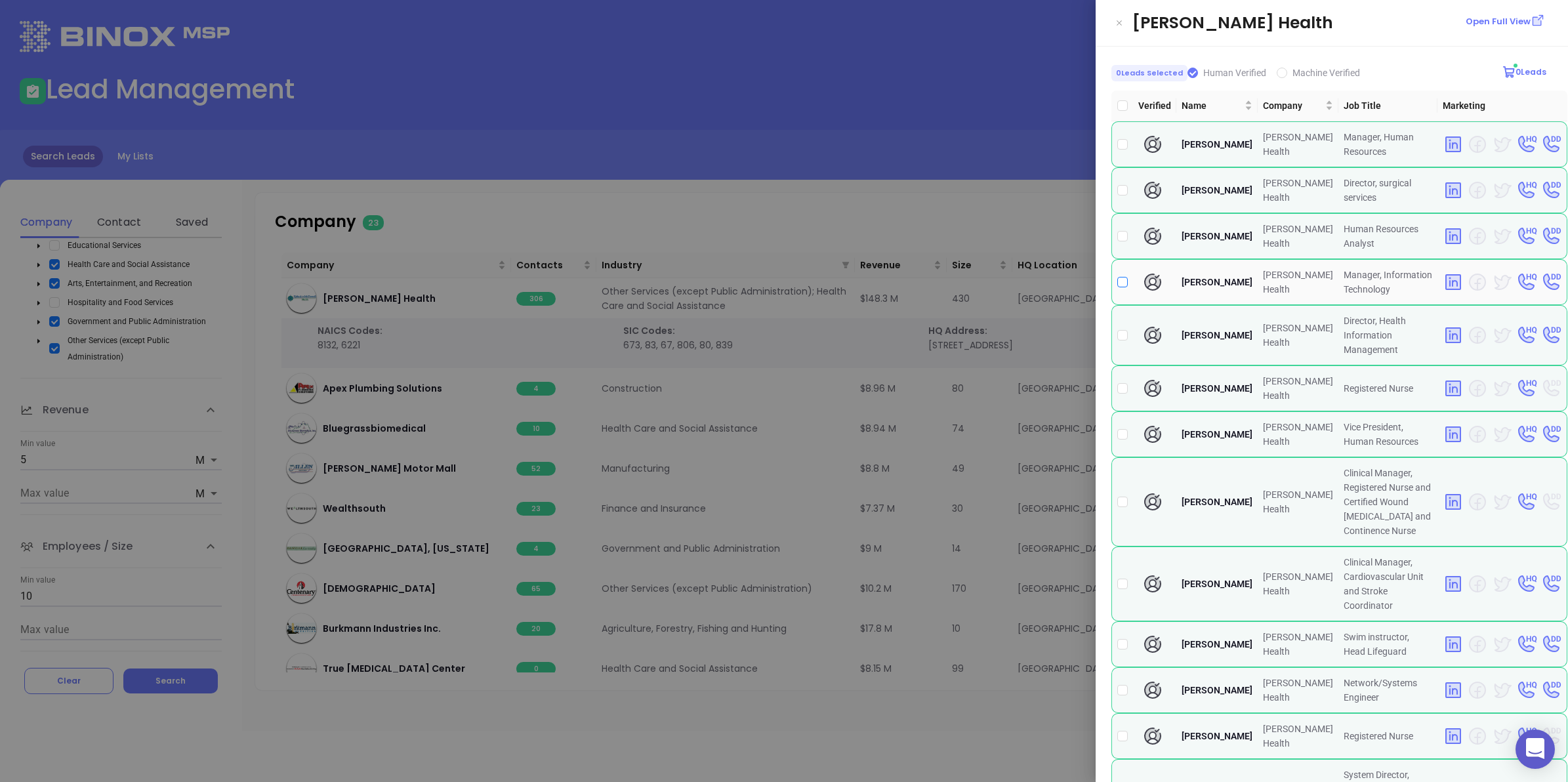
click at [450, 180] on input "checkbox" at bounding box center [1122, 282] width 10 height 11
checkbox input "true"
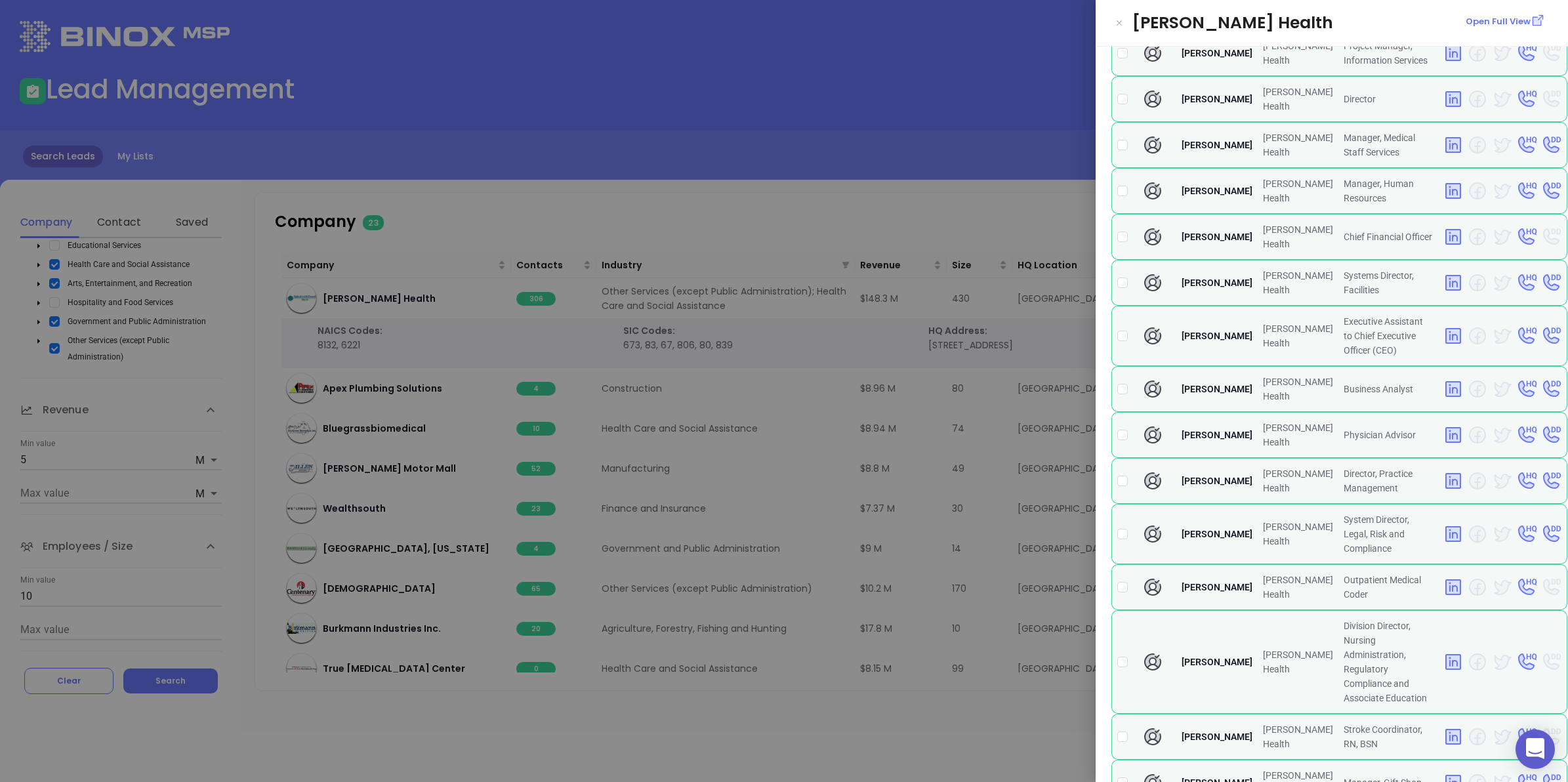
scroll to position [1805, 0]
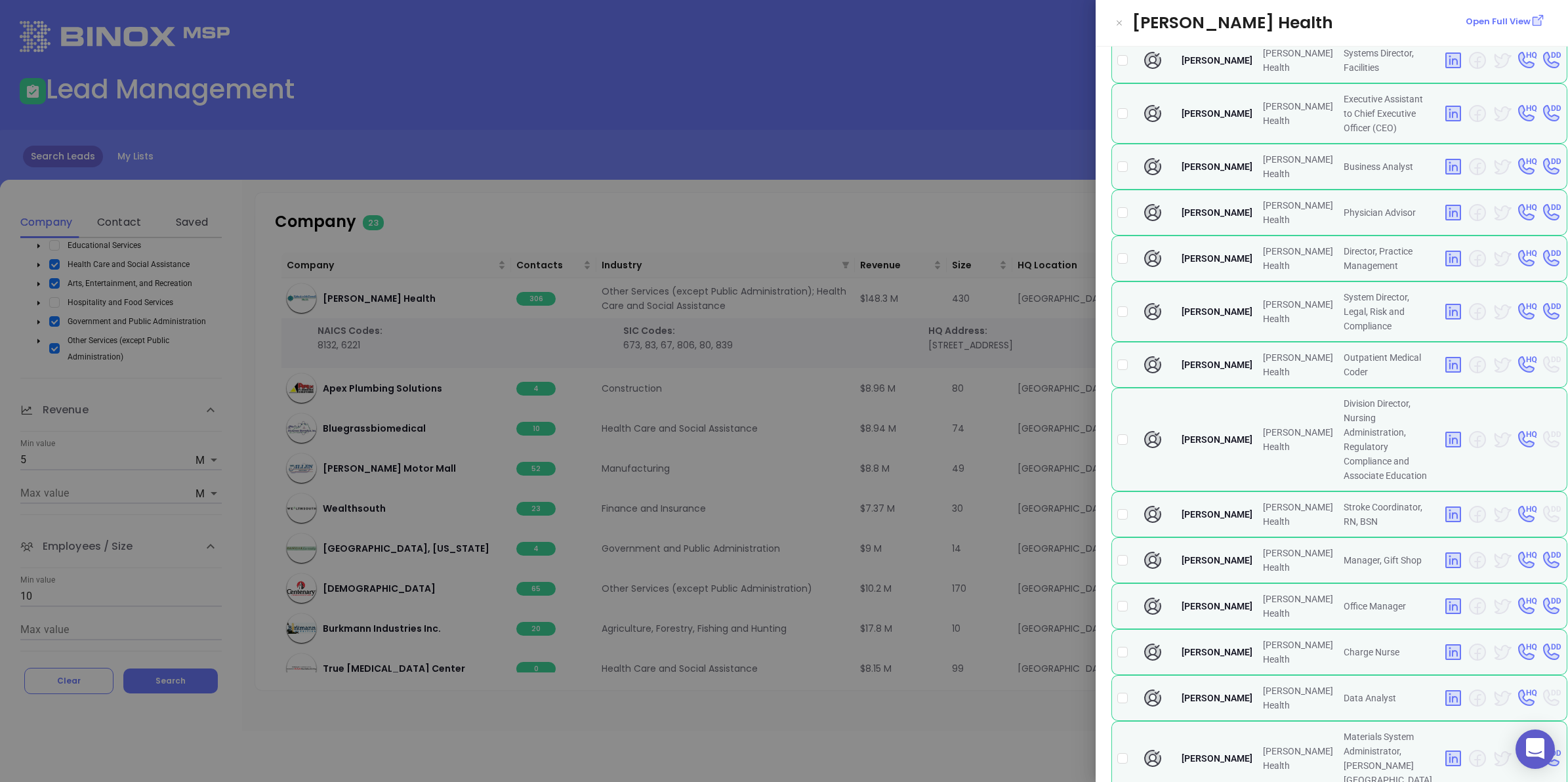
click at [450, 159] on div at bounding box center [784, 391] width 1568 height 782
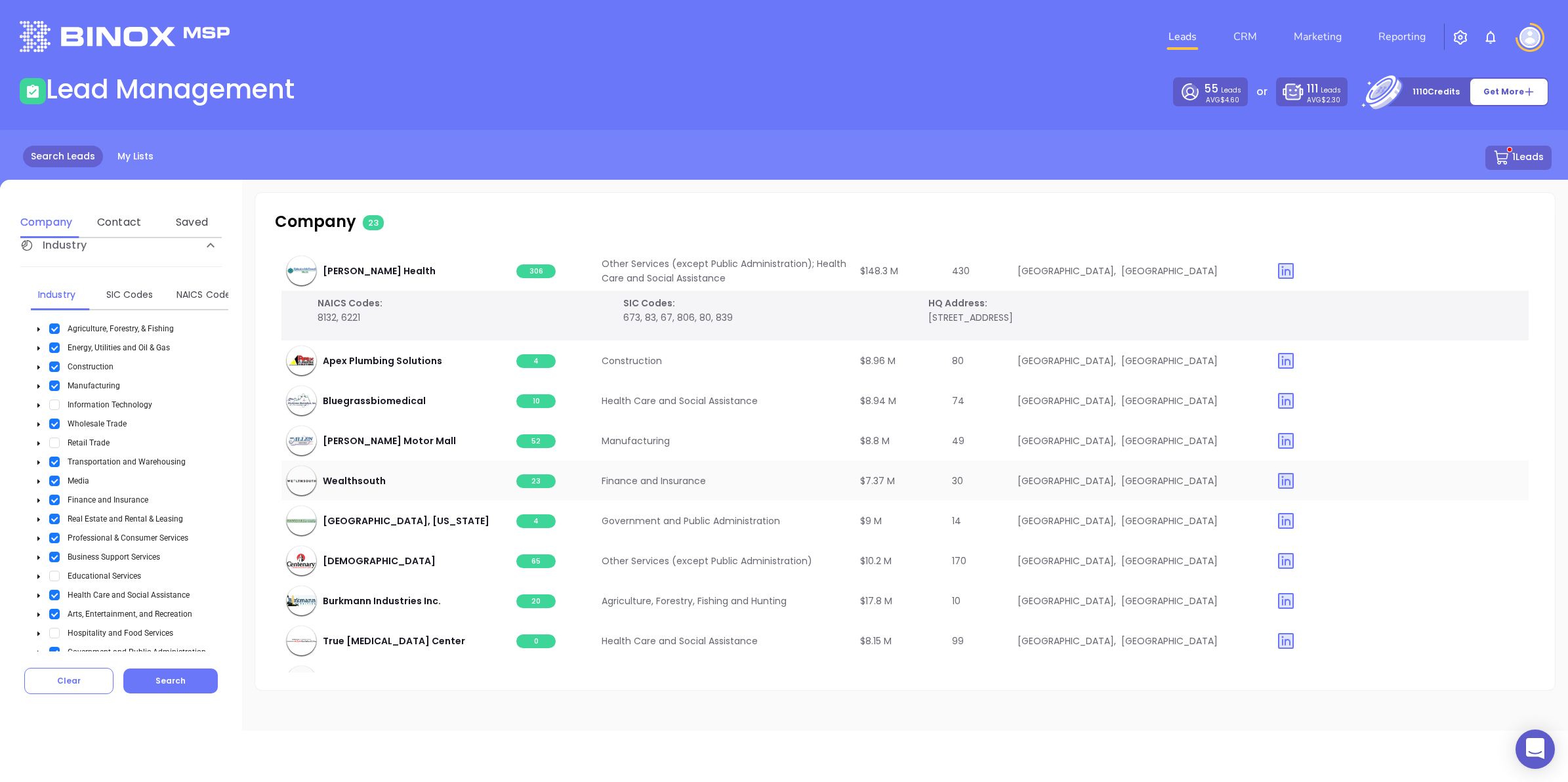
scroll to position [0, 0]
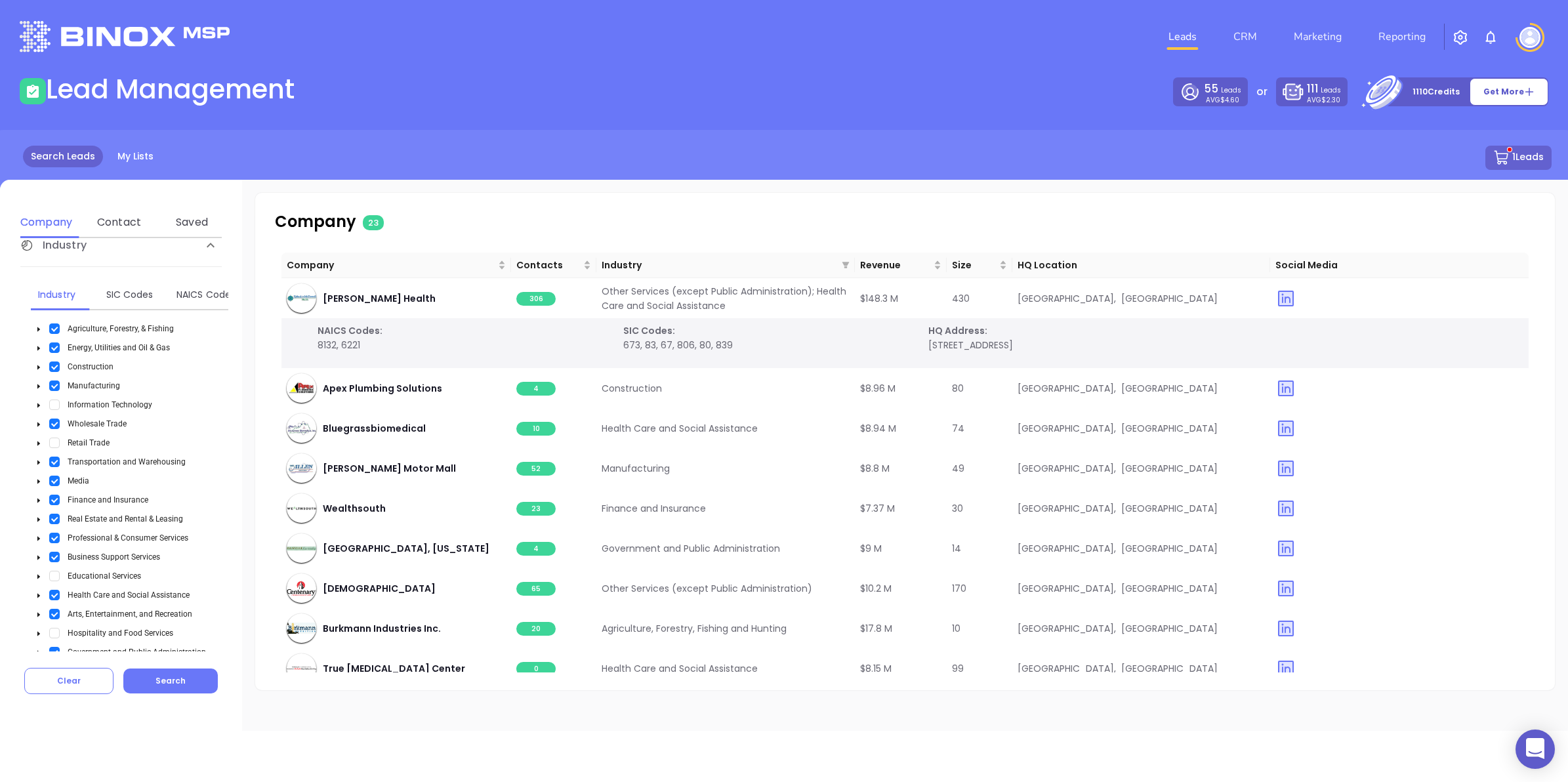
click at [450, 60] on div "Leads CRM Marketing Reporting" at bounding box center [1041, 36] width 1029 height 47
click at [450, 180] on span "4" at bounding box center [535, 389] width 40 height 14
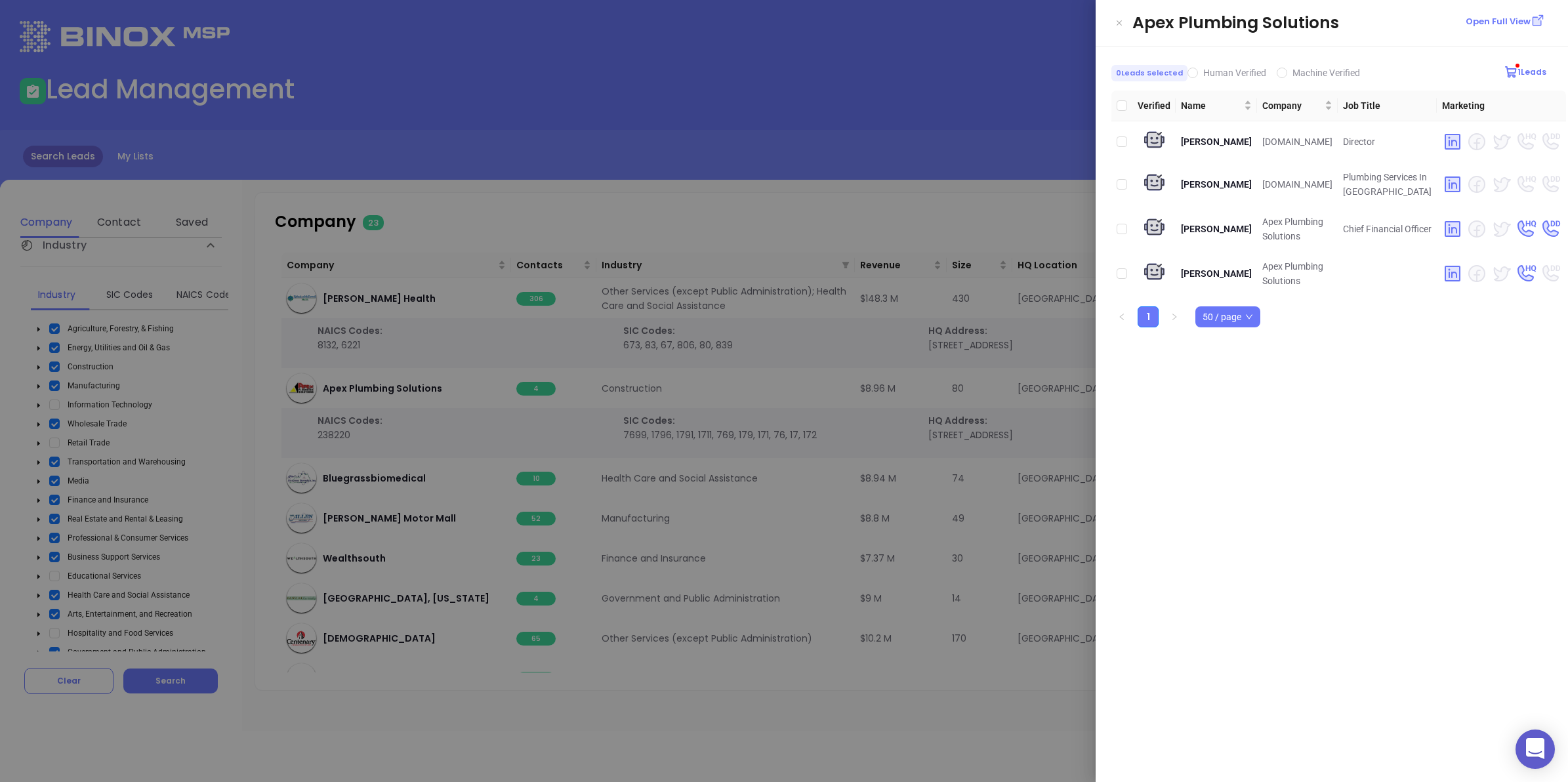
click at [450, 159] on div at bounding box center [784, 391] width 1568 height 782
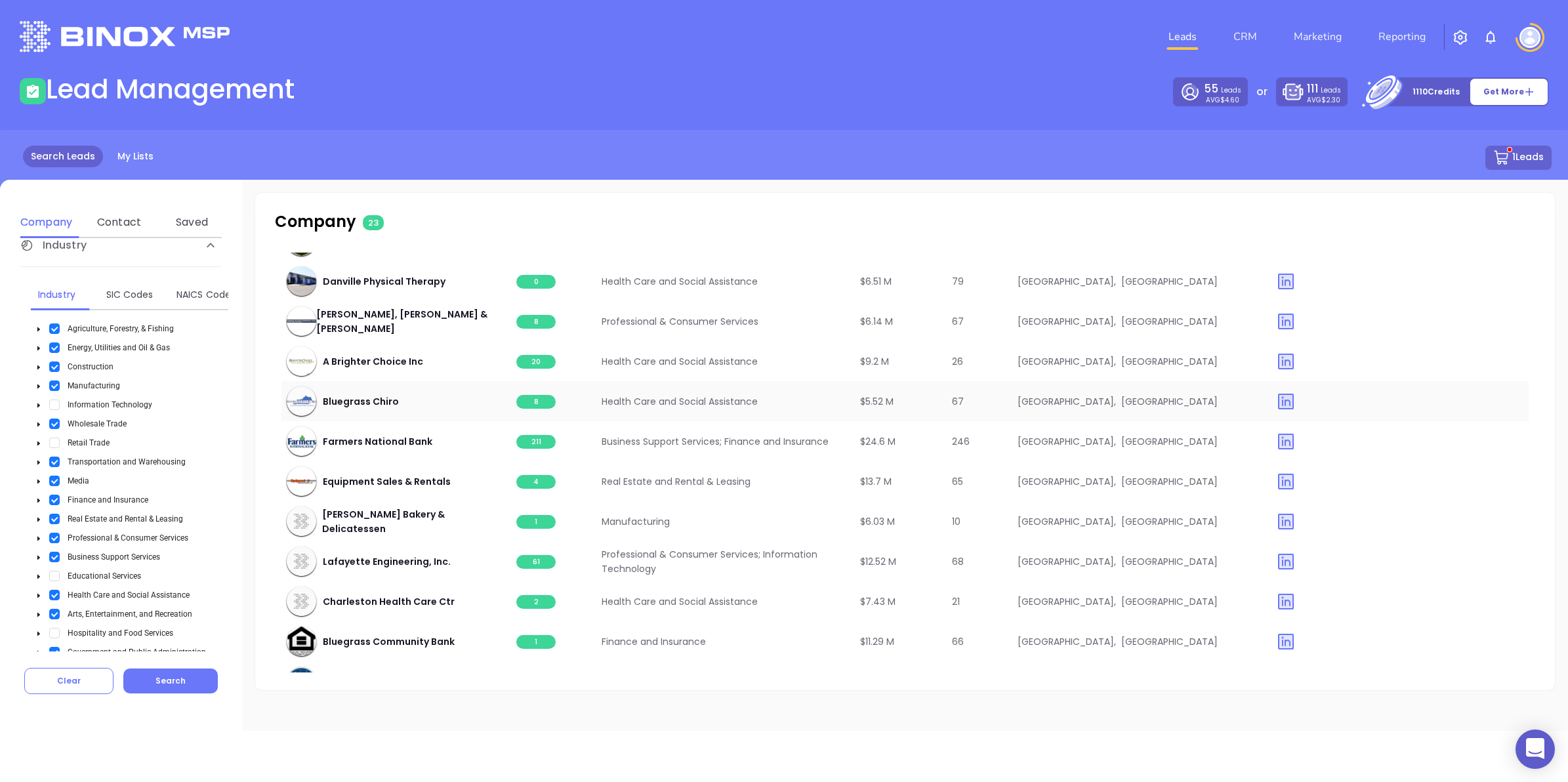
scroll to position [638, 0]
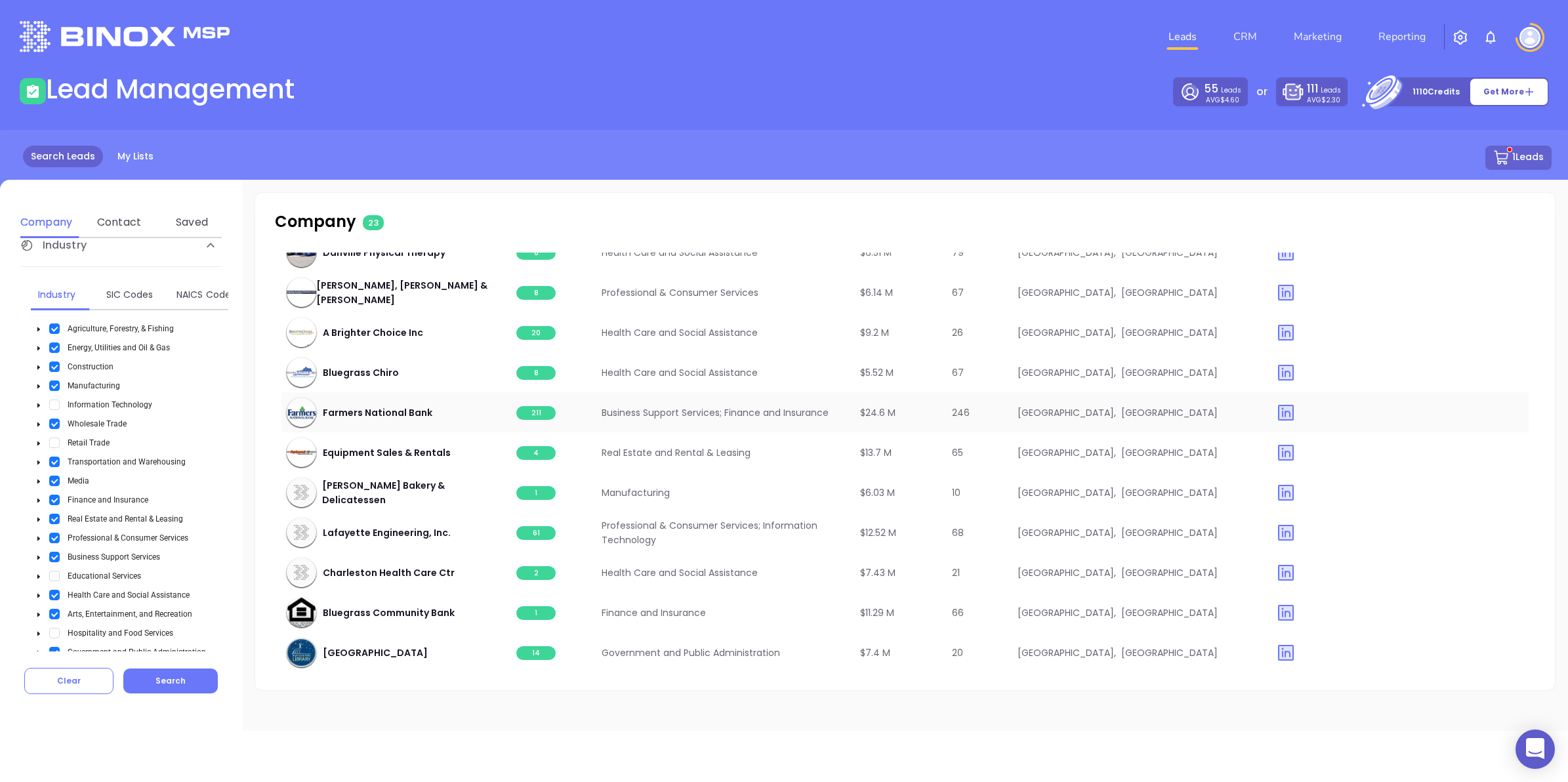
click at [450, 180] on span "211" at bounding box center [535, 413] width 40 height 14
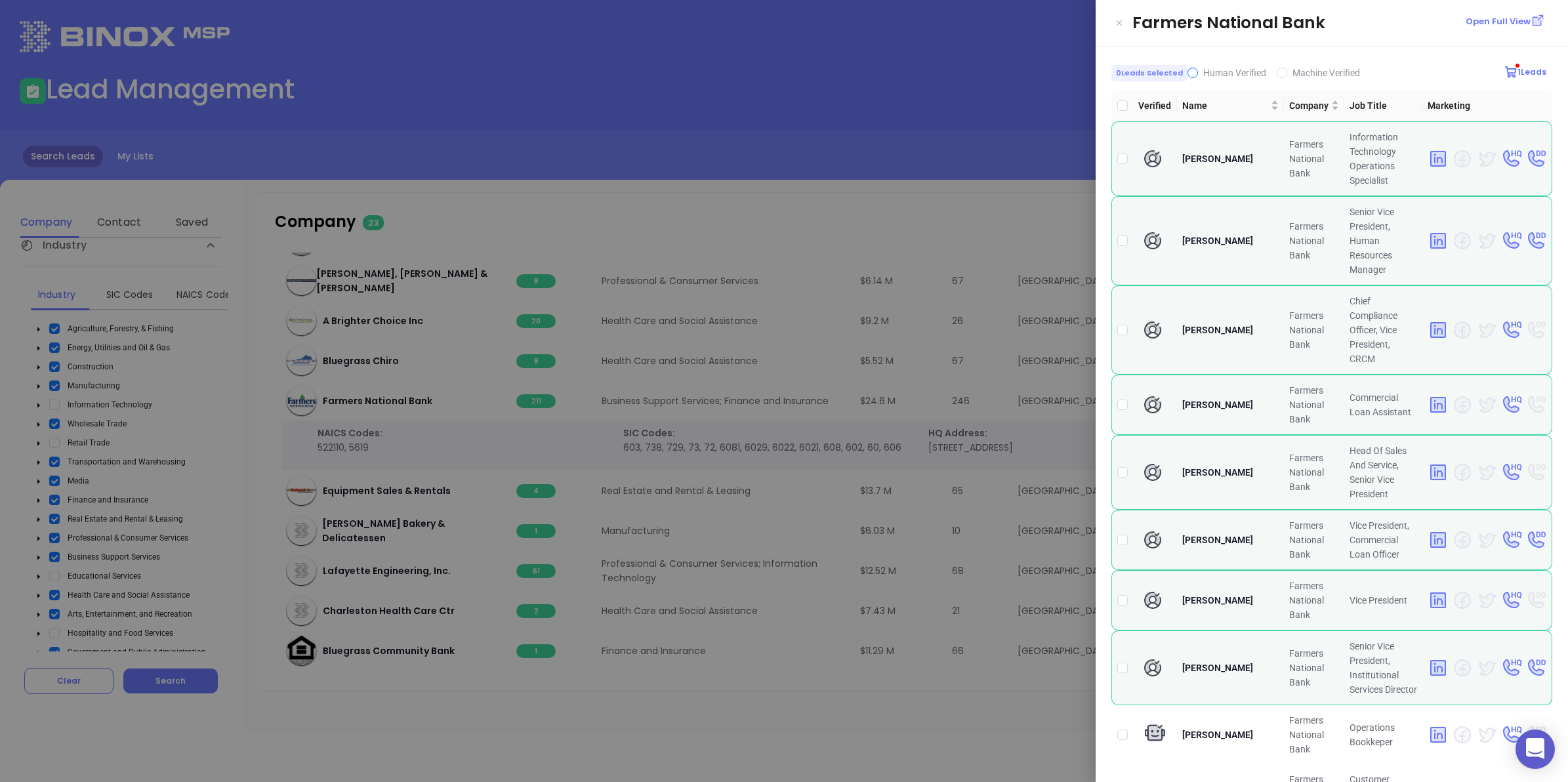
click at [450, 68] on span "Human Verified" at bounding box center [1235, 73] width 73 height 15
click at [450, 68] on input "Human Verified" at bounding box center [1193, 73] width 10 height 11
checkbox input "true"
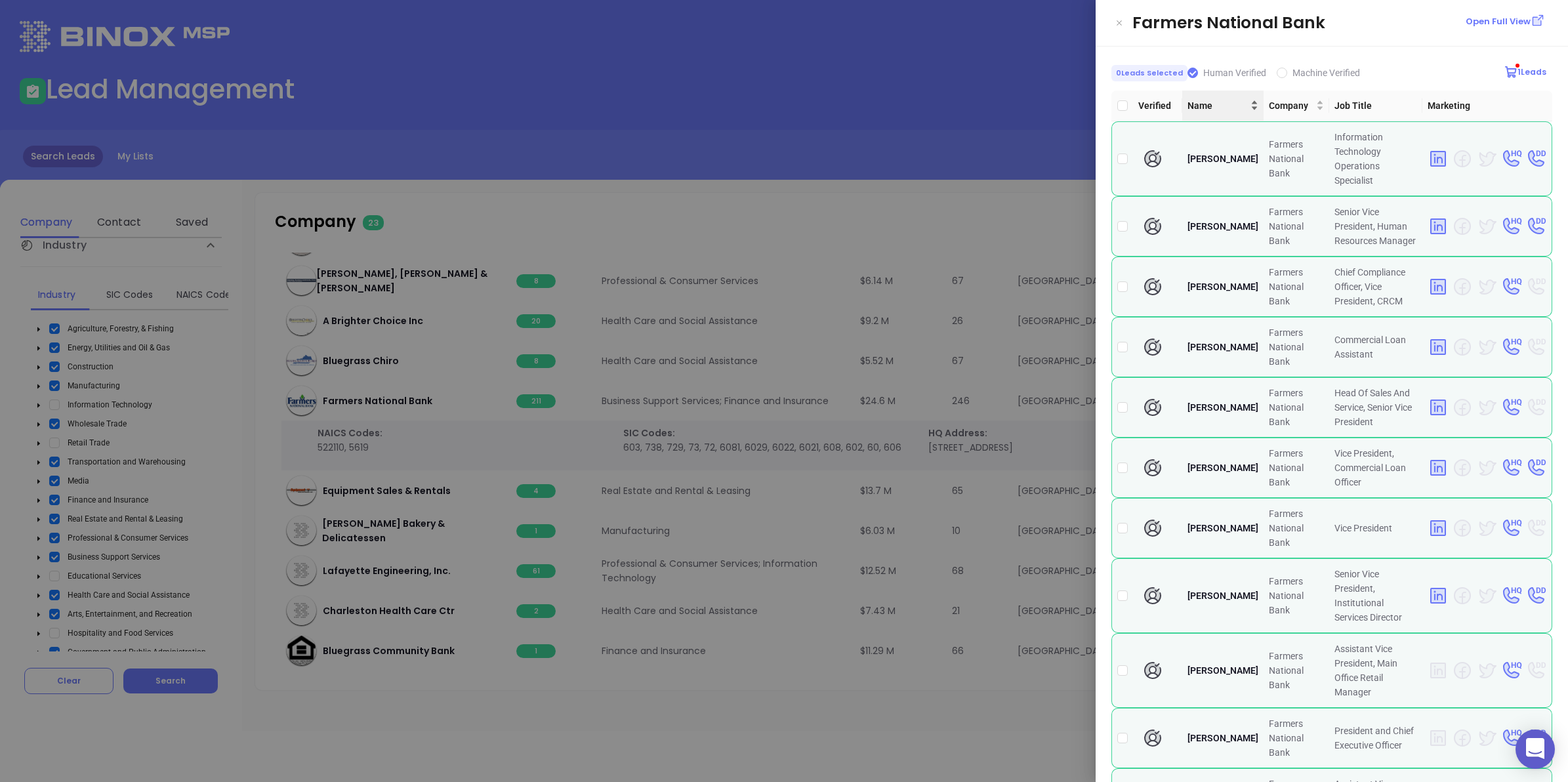
click at [450, 107] on div "Name" at bounding box center [1223, 106] width 71 height 15
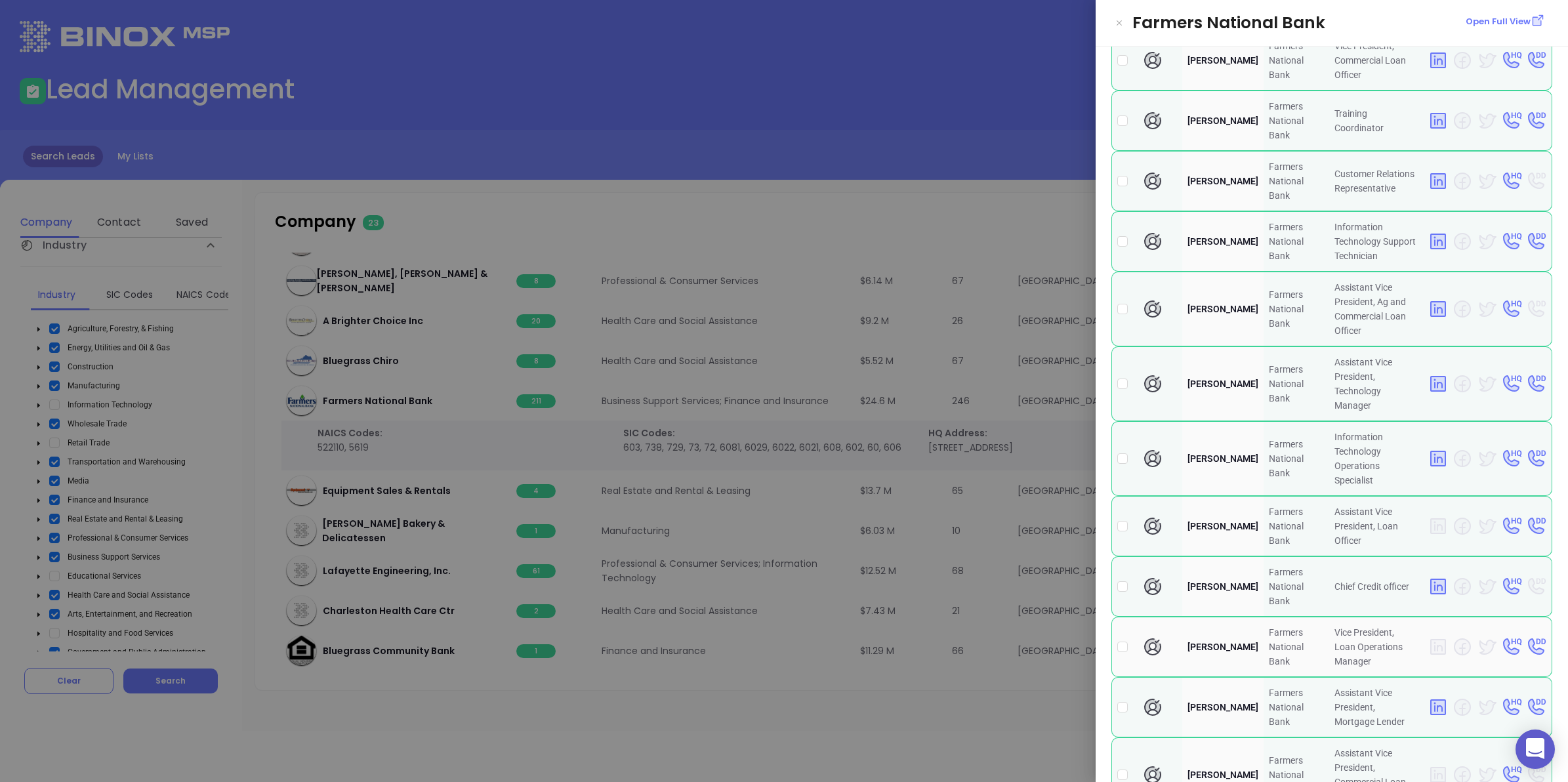
scroll to position [656, 0]
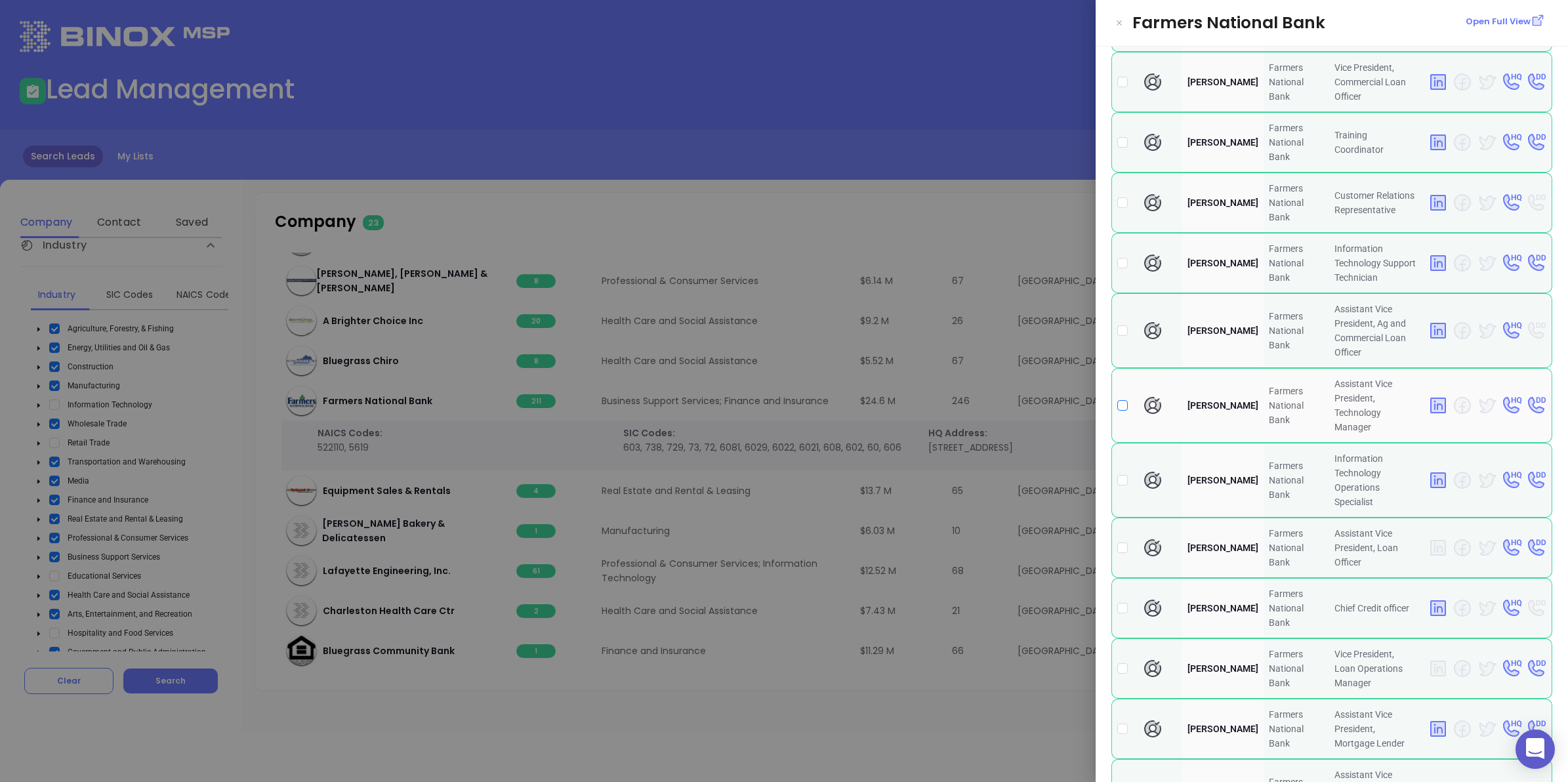
click at [450, 180] on input "checkbox" at bounding box center [1122, 406] width 10 height 11
checkbox input "true"
click at [450, 107] on div at bounding box center [784, 391] width 1568 height 782
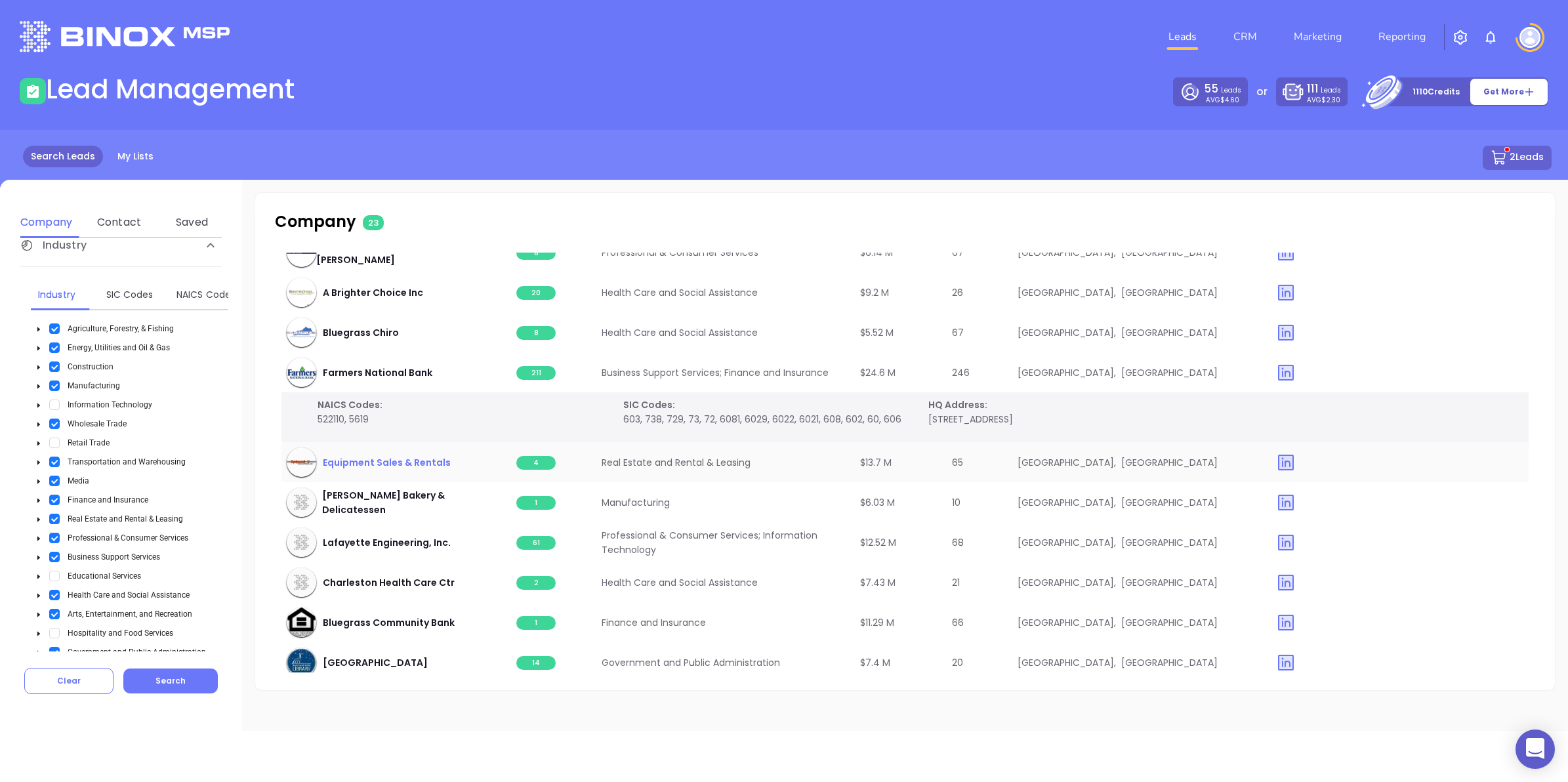
scroll to position [687, 0]
